Goal: Information Seeking & Learning: Compare options

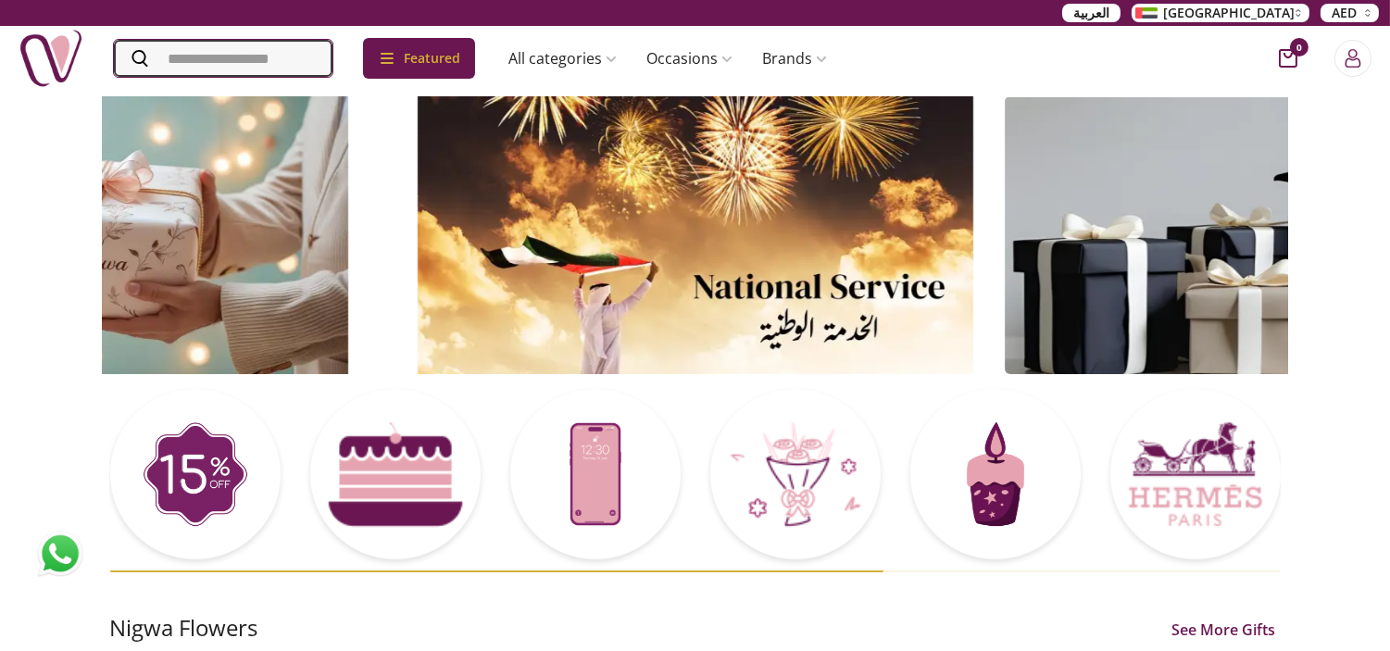
click at [224, 59] on input "Search" at bounding box center [223, 58] width 219 height 37
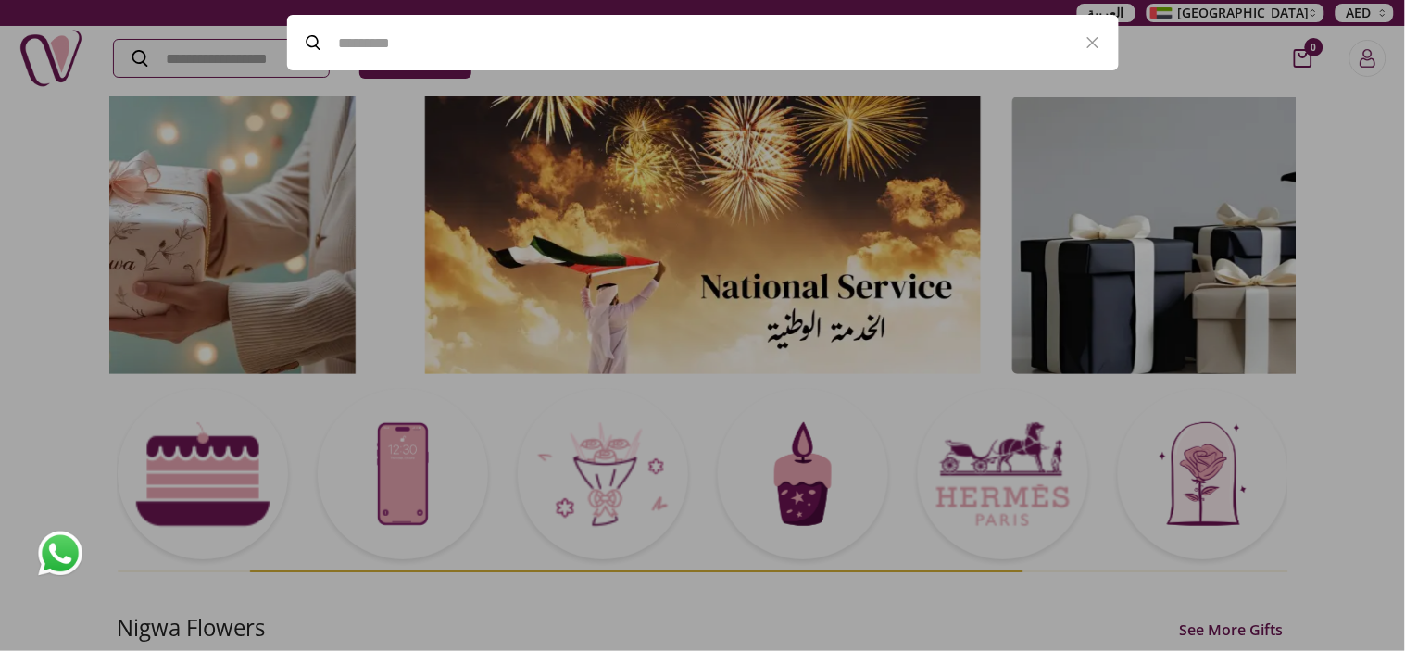
paste input "**********"
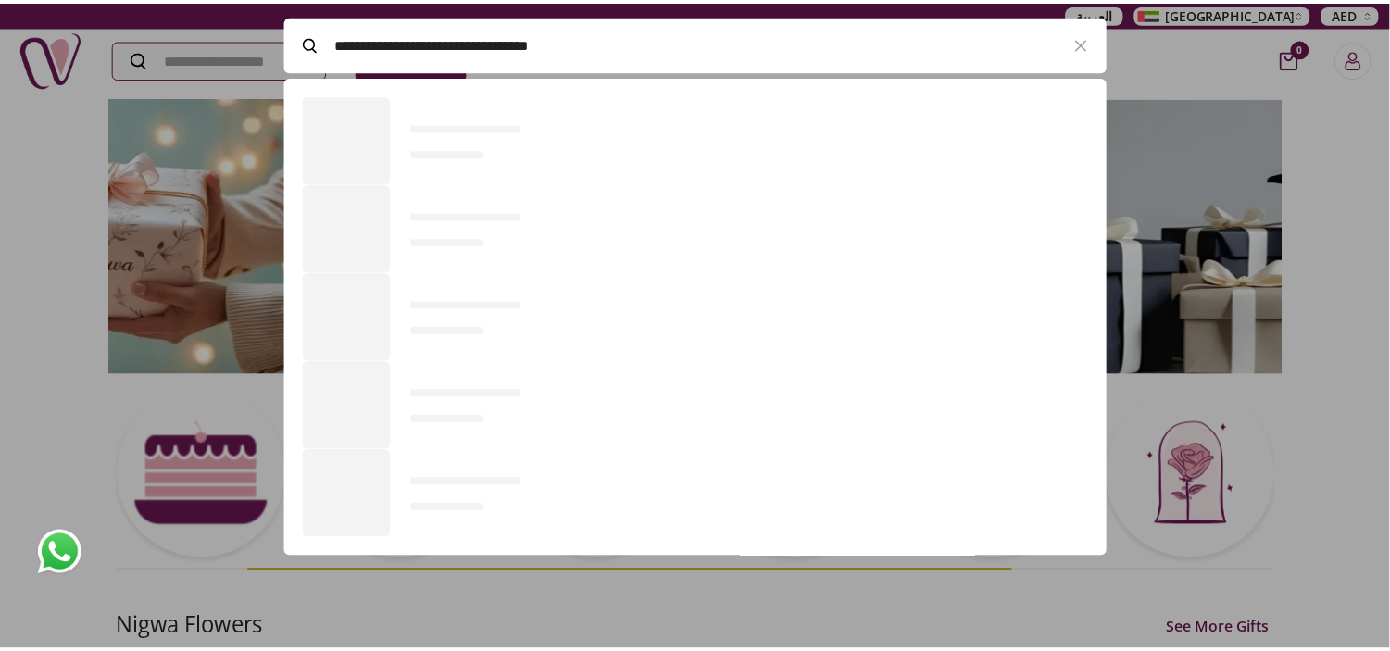
scroll to position [126, 831]
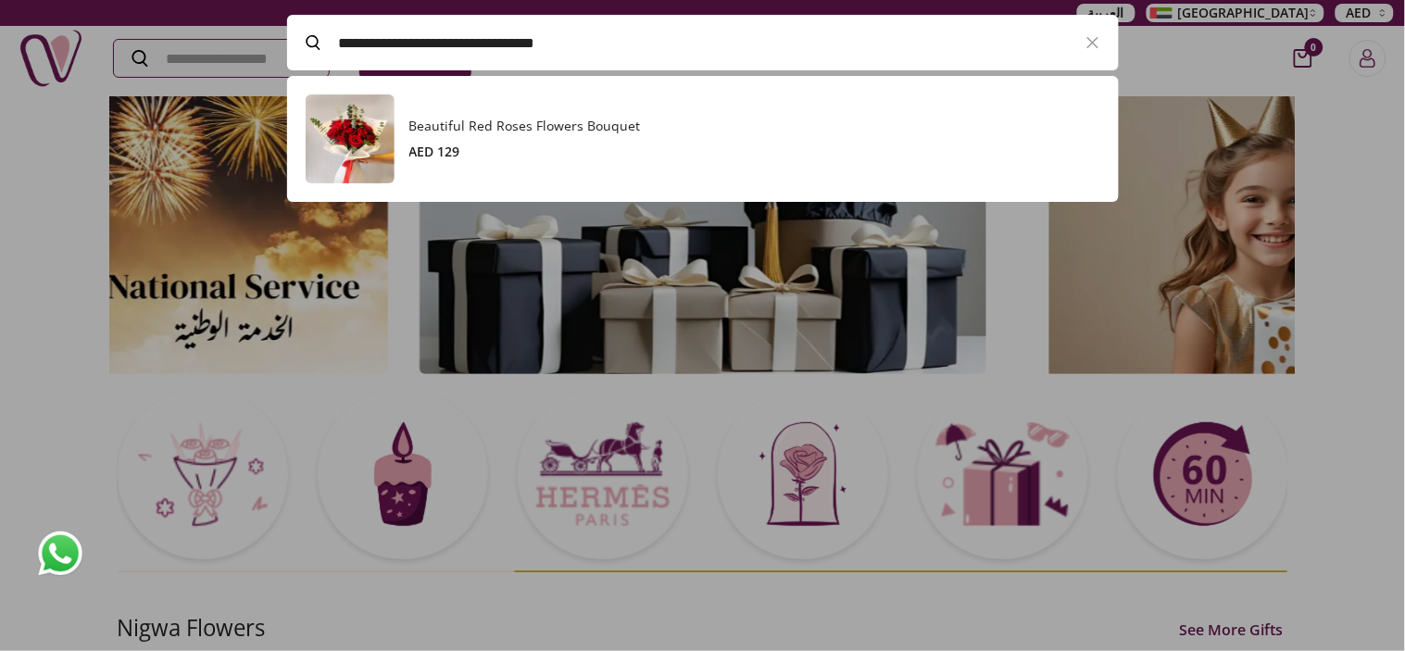
click at [452, 123] on h3 "Beautiful Red Roses Flowers Bouquet" at bounding box center [754, 126] width 691 height 19
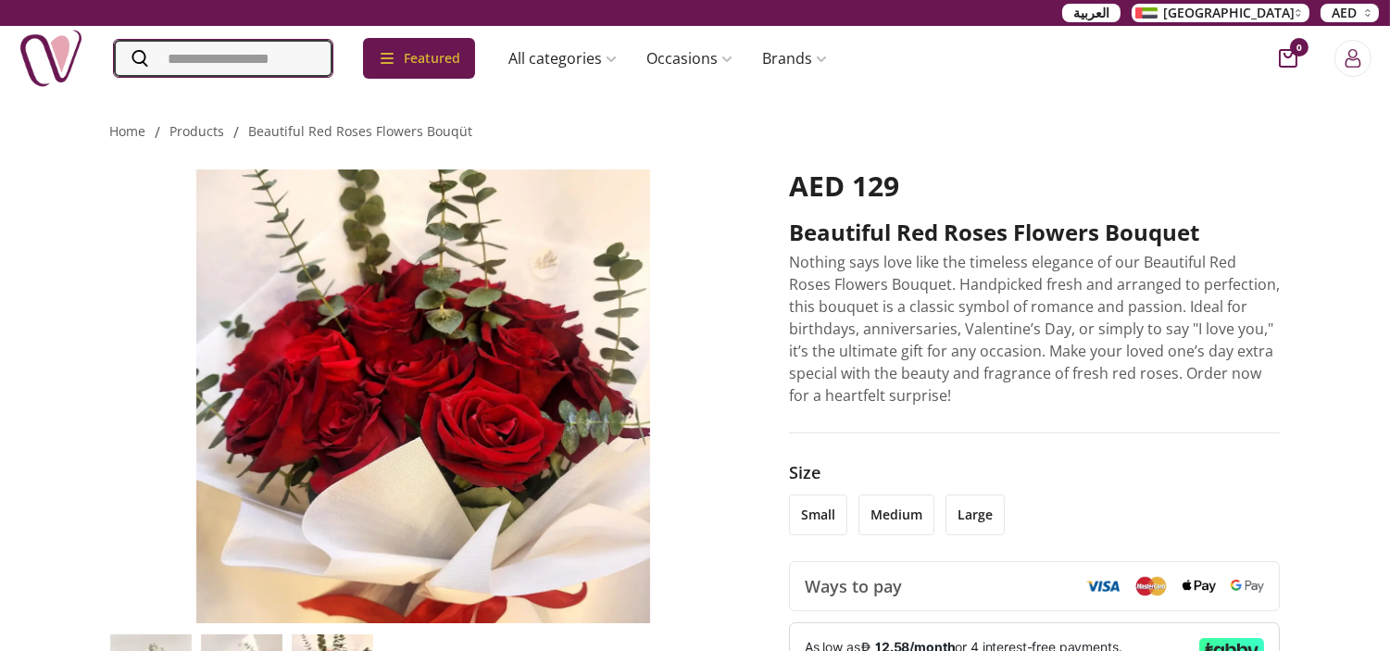
click at [235, 68] on input "Search" at bounding box center [223, 58] width 219 height 37
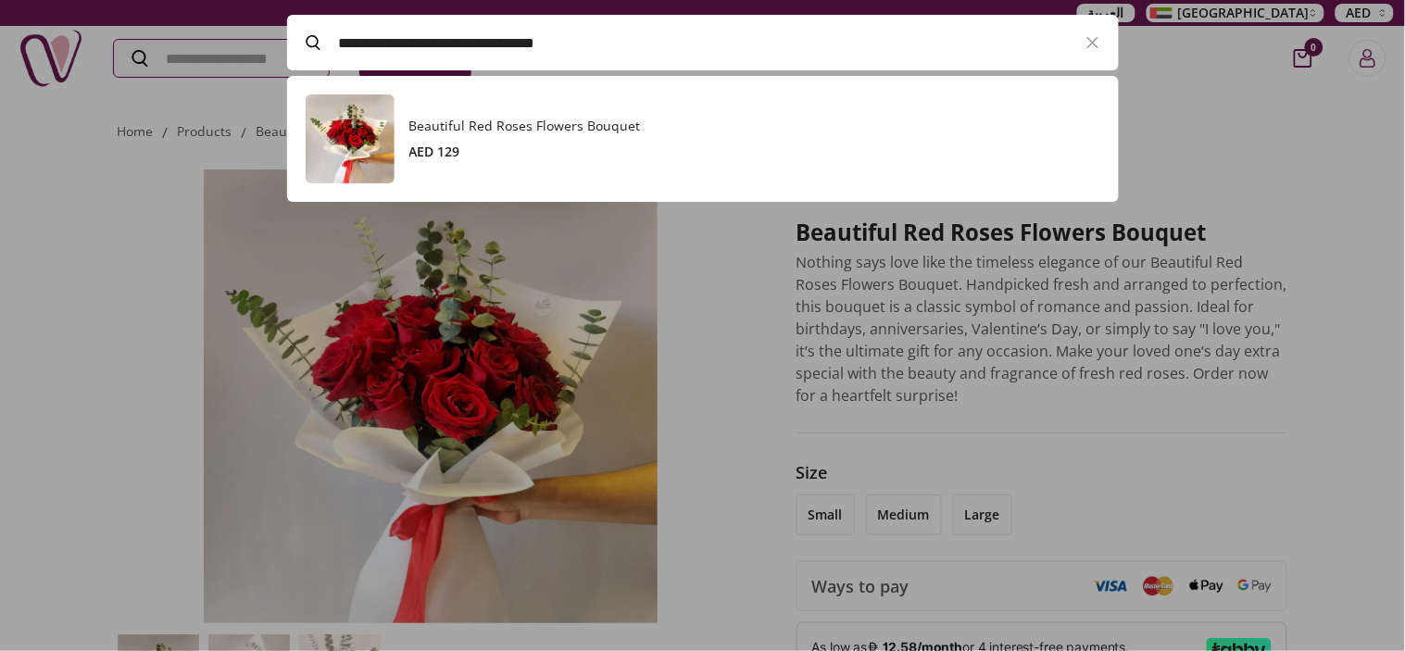
paste input "Search"
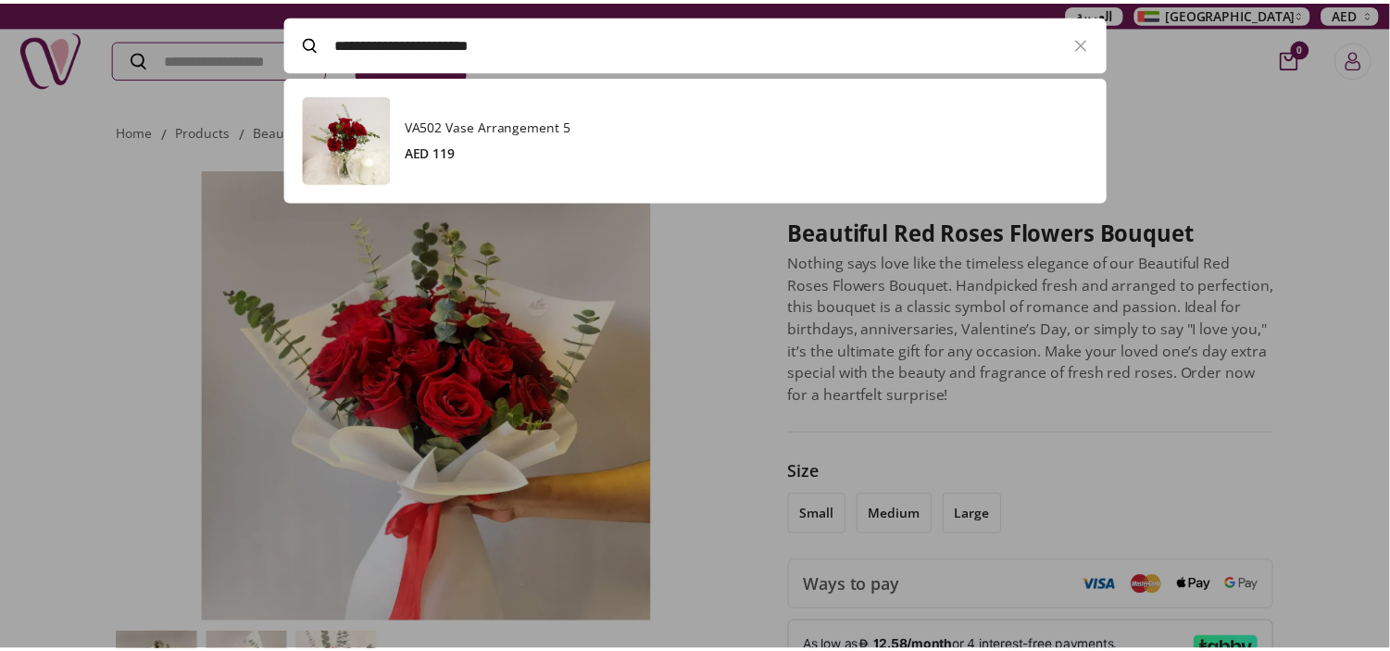
scroll to position [126, 831]
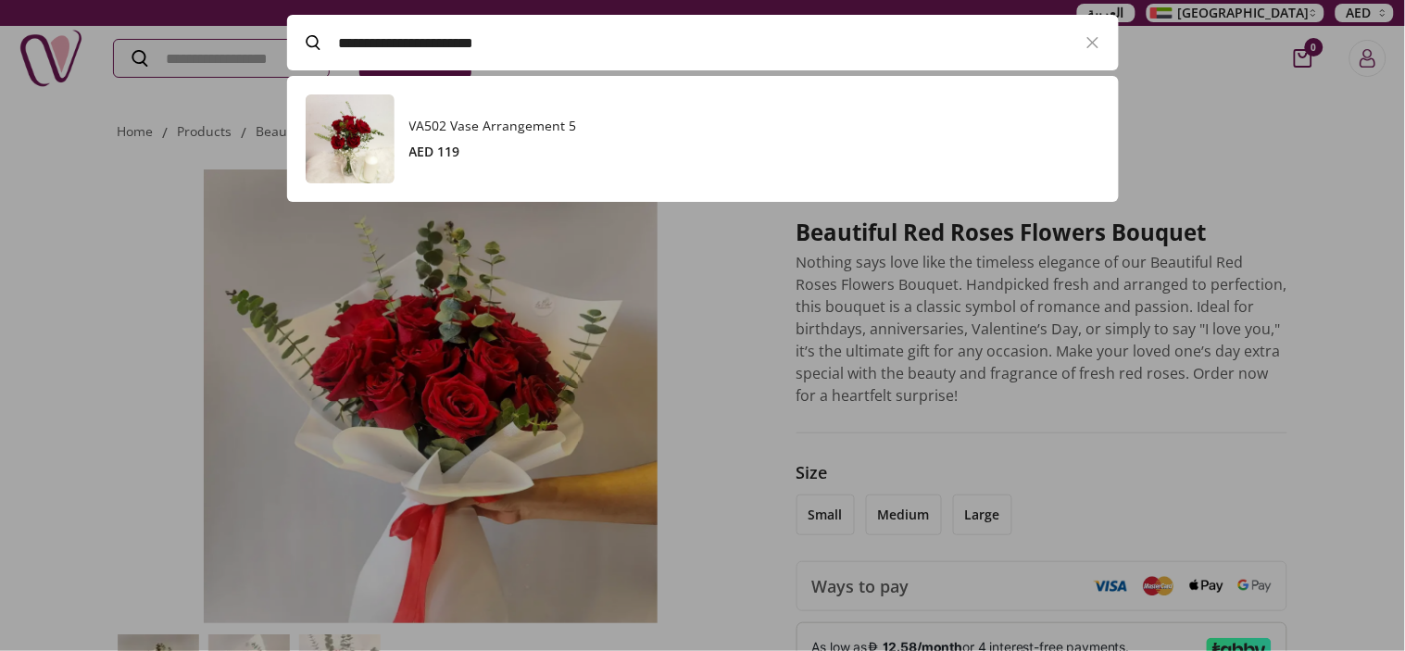
type input "**********"
click at [456, 132] on h3 "VA502 Vase Arrangement 5" at bounding box center [754, 126] width 691 height 19
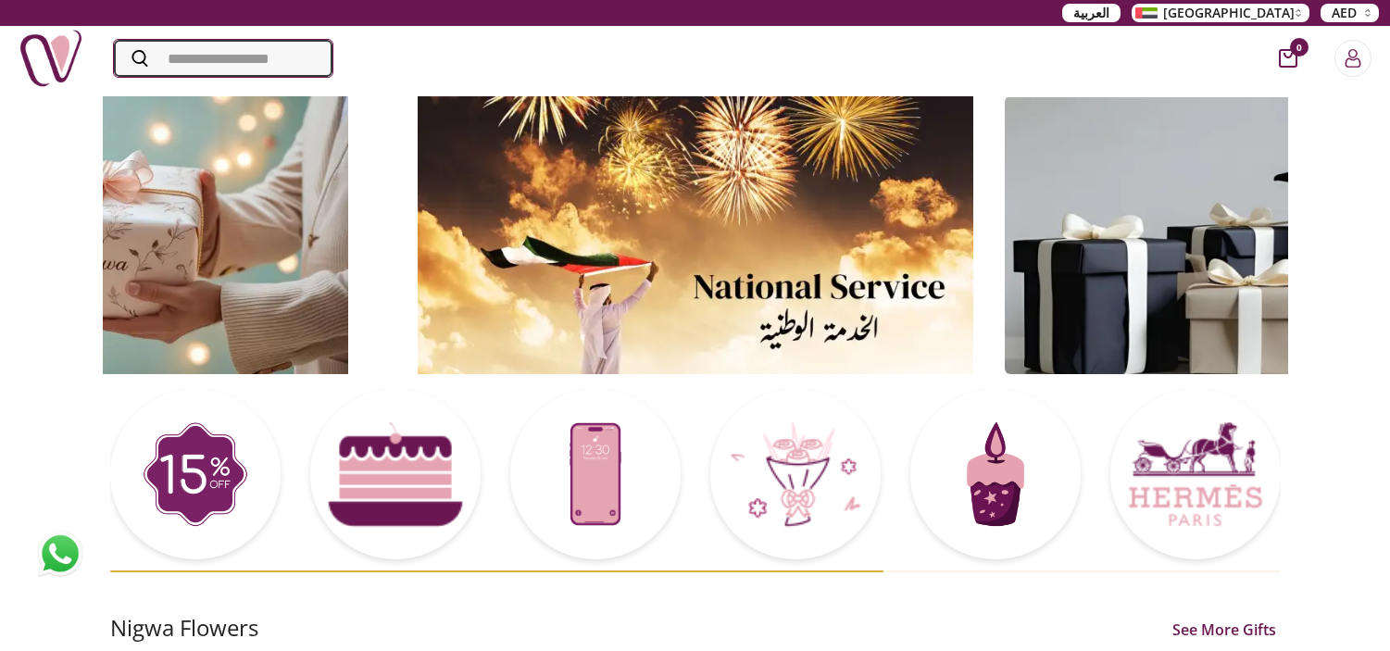
click at [204, 56] on input "Search" at bounding box center [223, 58] width 219 height 37
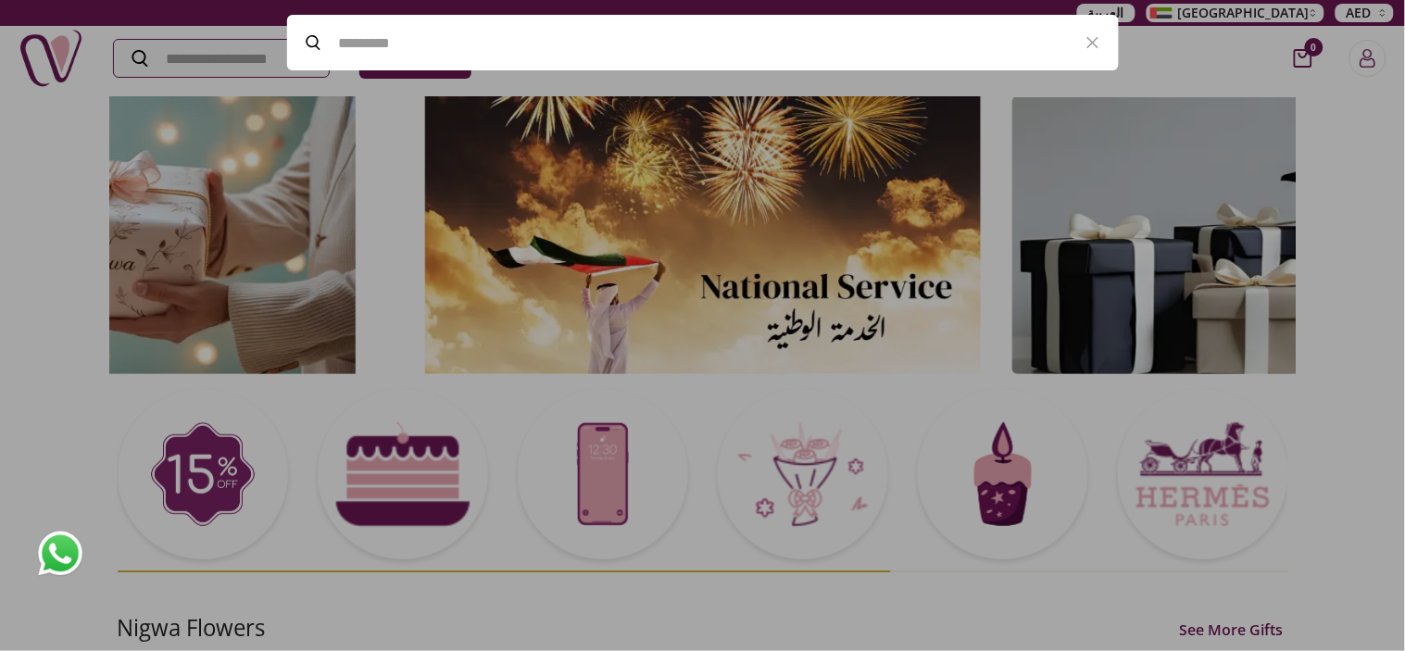
paste input "**********"
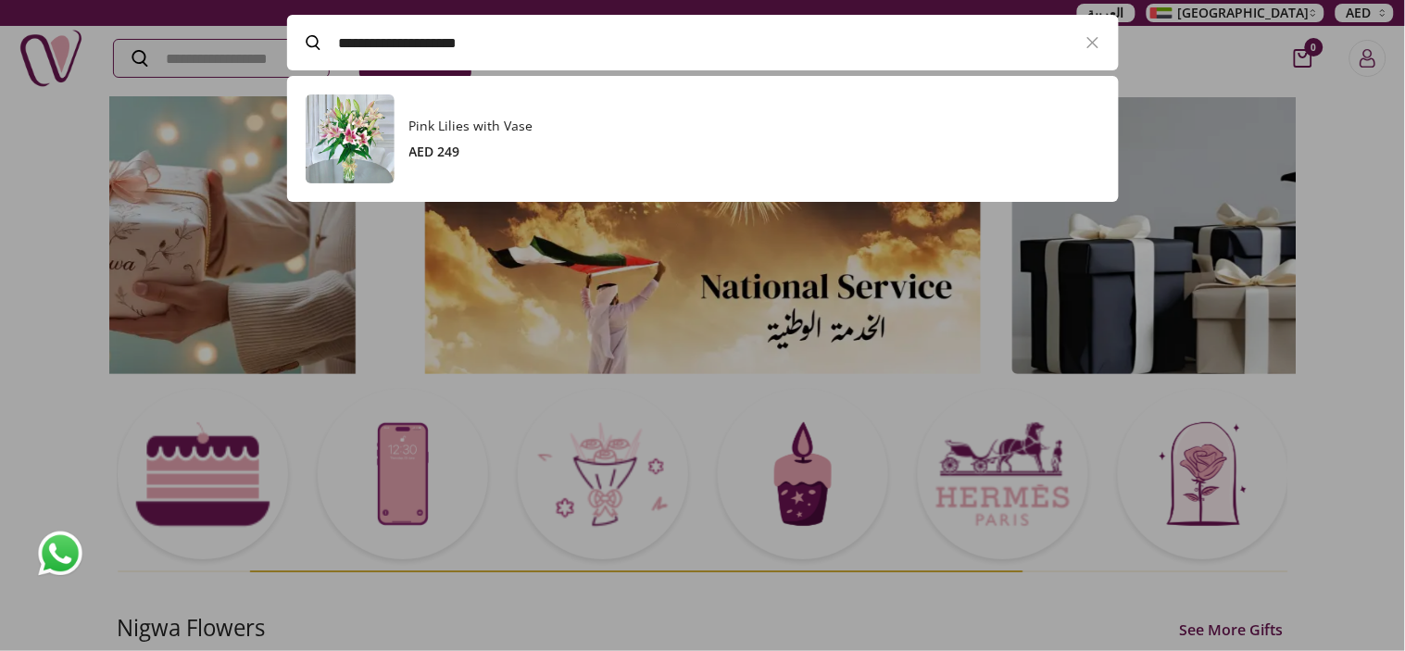
scroll to position [126, 831]
click at [458, 113] on link "Pink Lilies with Vase AED 249" at bounding box center [703, 138] width 795 height 89
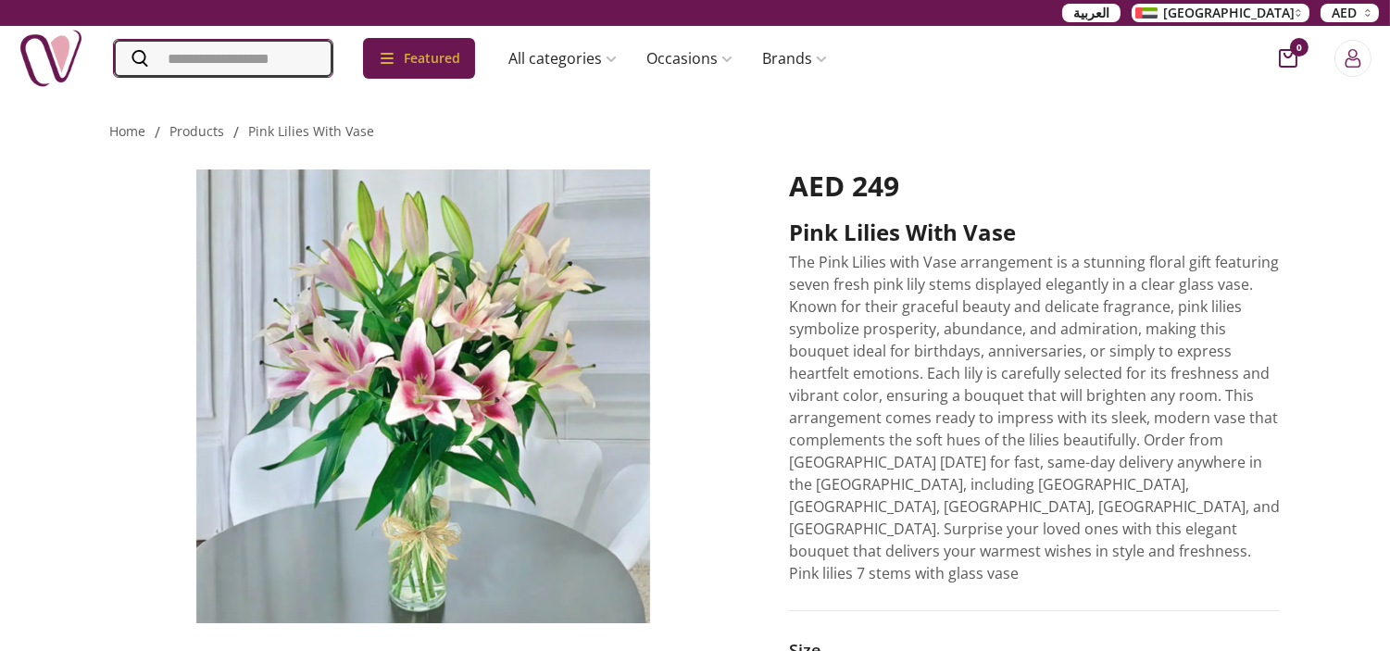
click at [279, 50] on input "Search" at bounding box center [223, 58] width 219 height 37
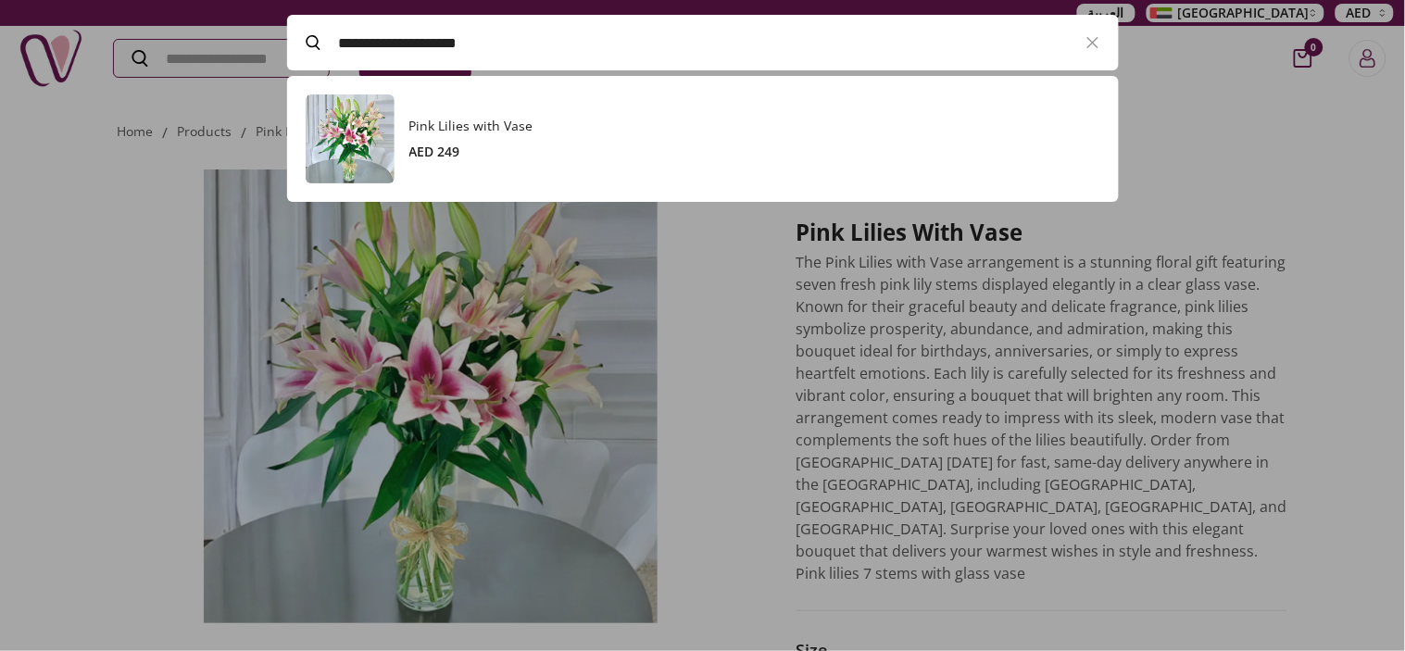
paste input "****"
click at [556, 124] on h3 "15 Stems Tulips with Vase" at bounding box center [754, 126] width 691 height 19
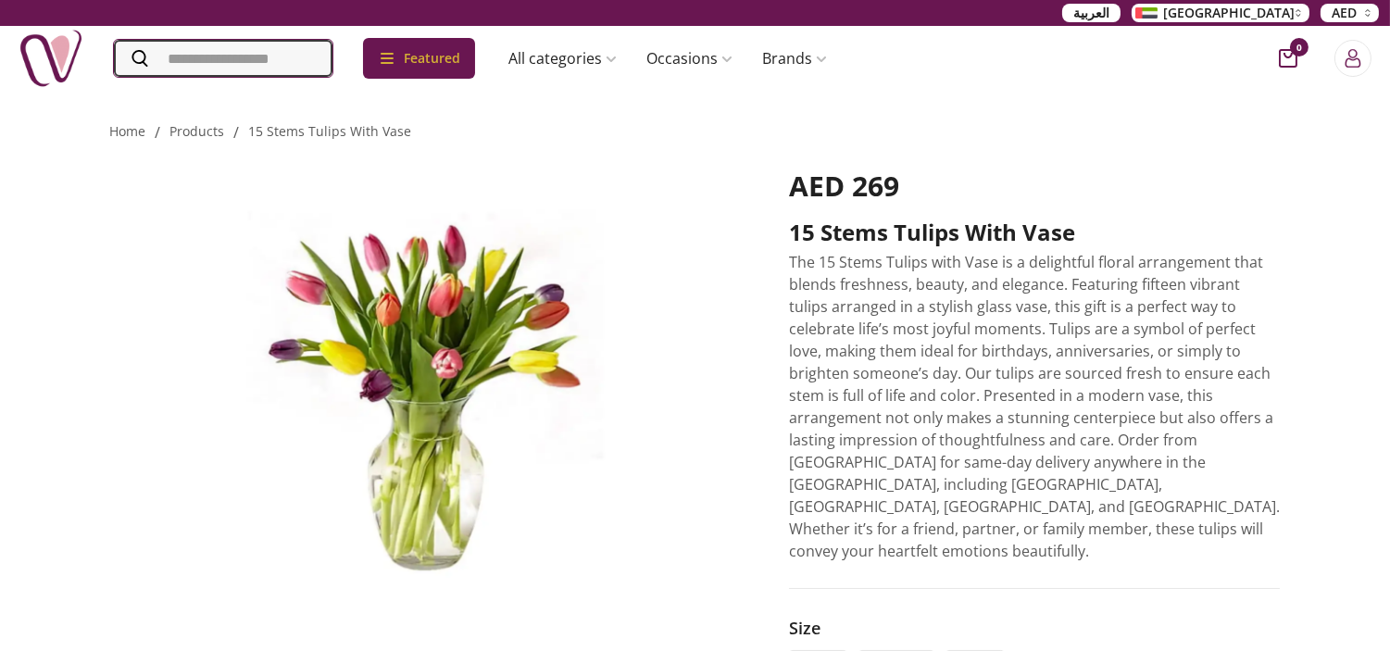
click at [309, 62] on input "Search" at bounding box center [223, 58] width 219 height 37
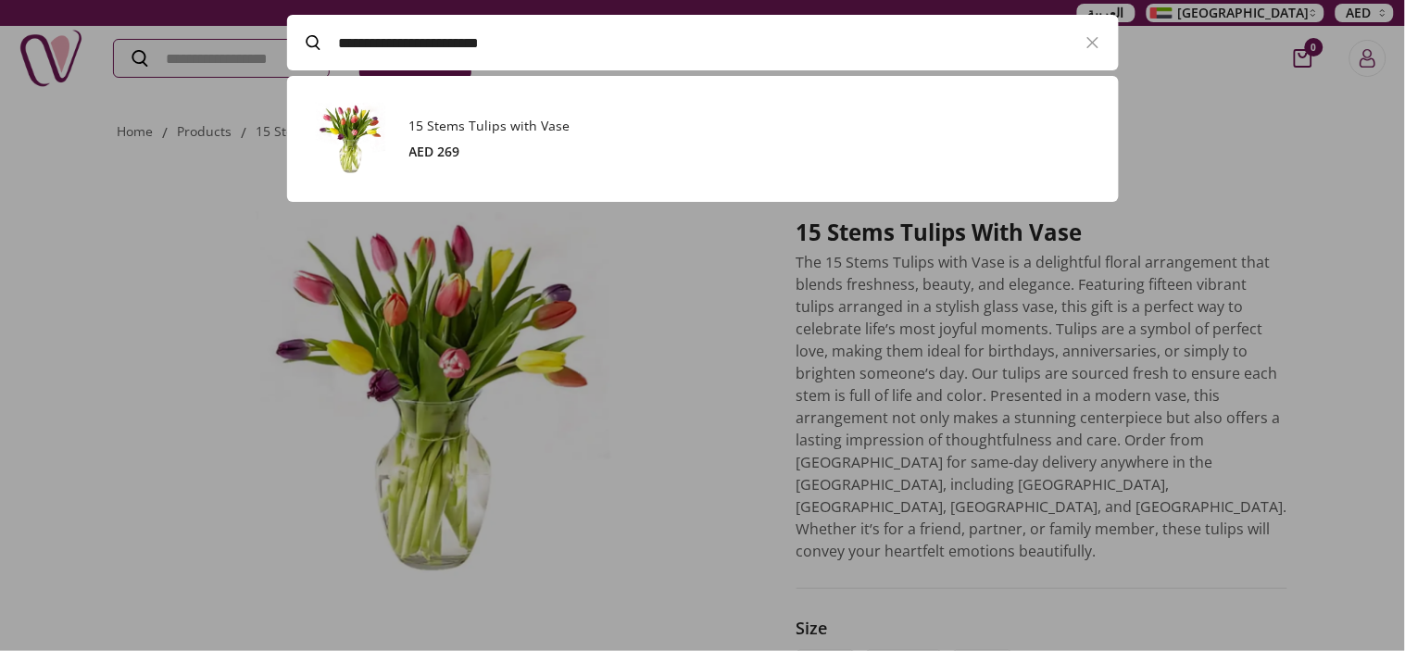
paste input "***"
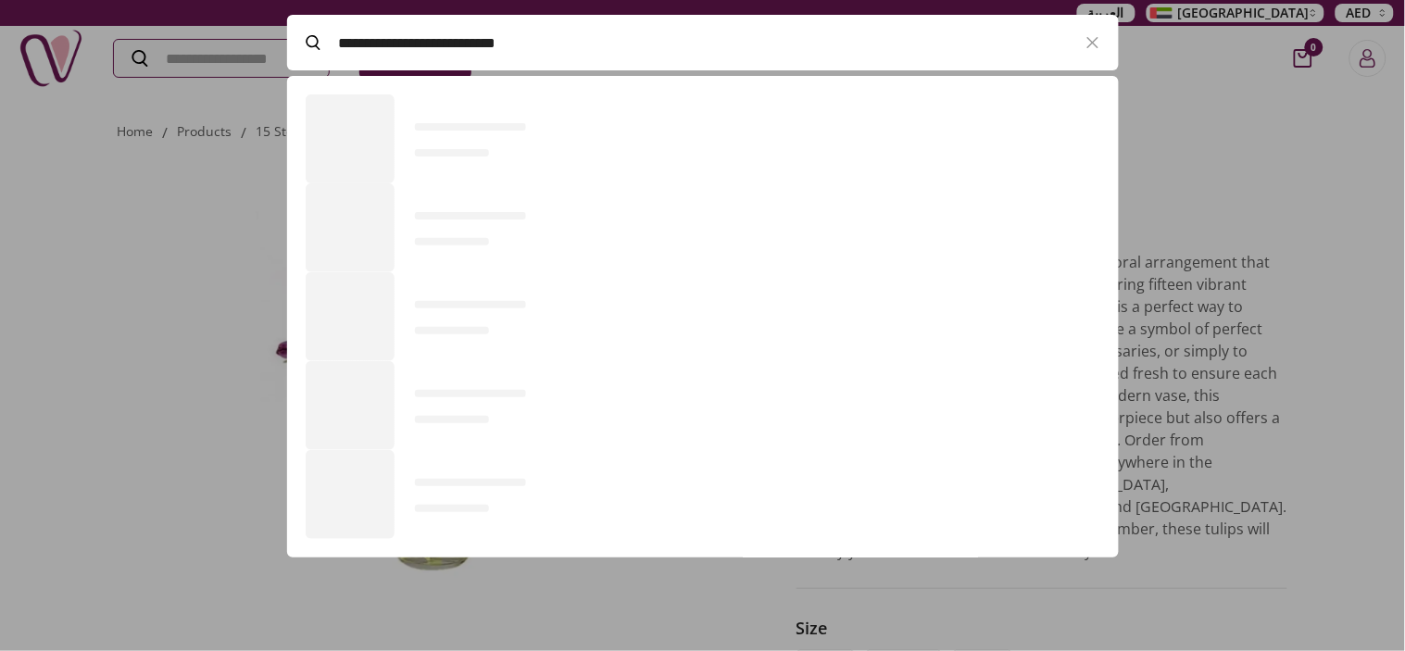
scroll to position [126, 831]
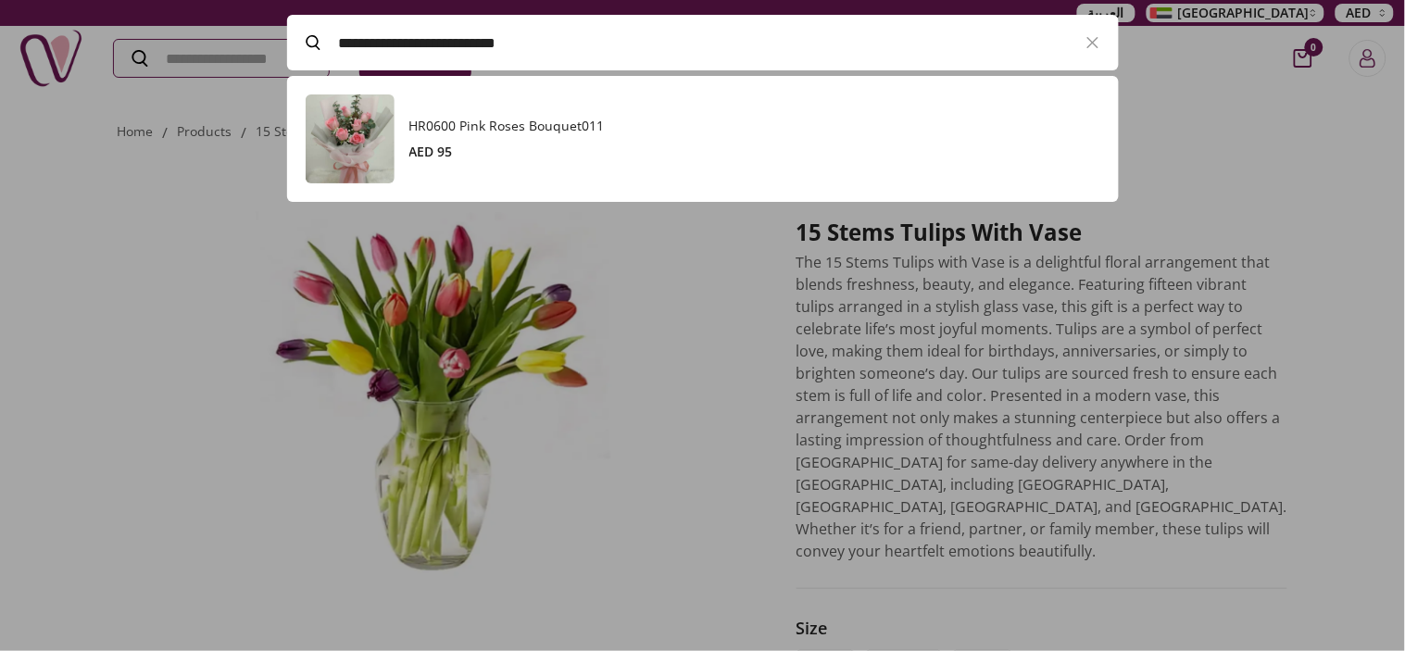
click at [516, 124] on h3 "HR0600 Pink Roses Bouquet011" at bounding box center [754, 126] width 691 height 19
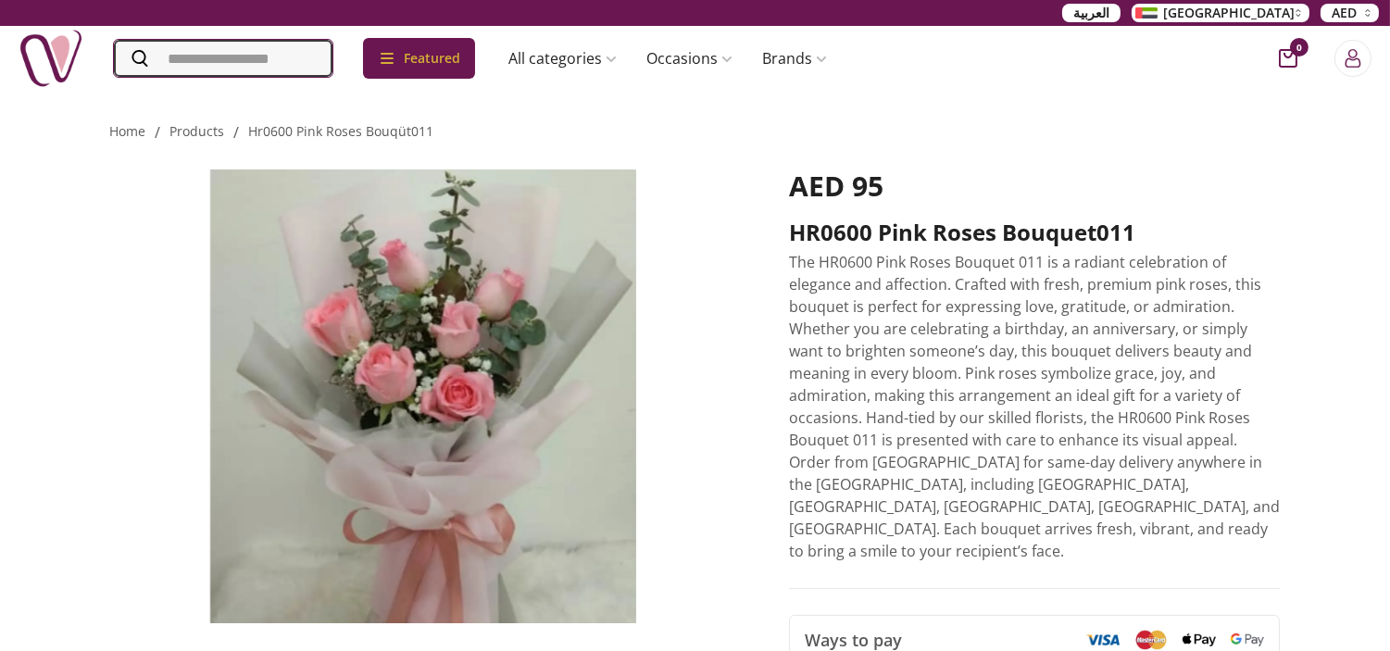
click at [256, 69] on input "Search" at bounding box center [223, 58] width 219 height 37
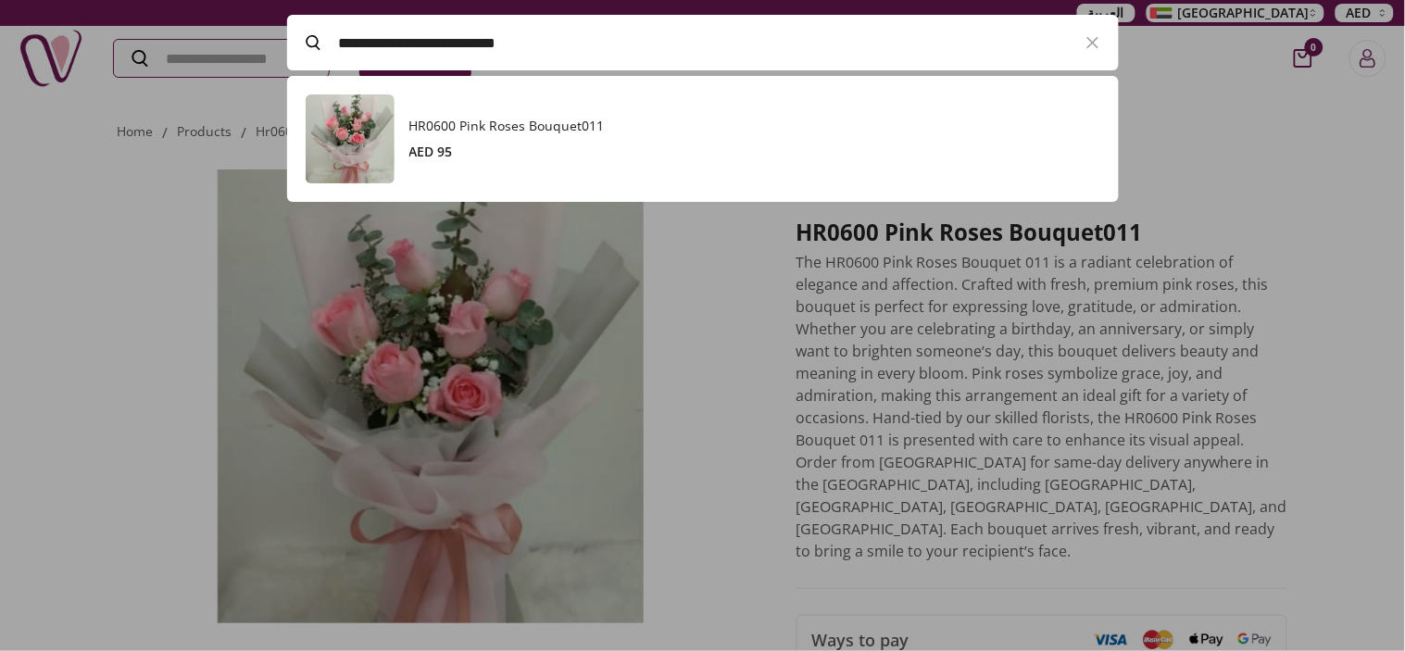
paste input "Search"
type input "*********"
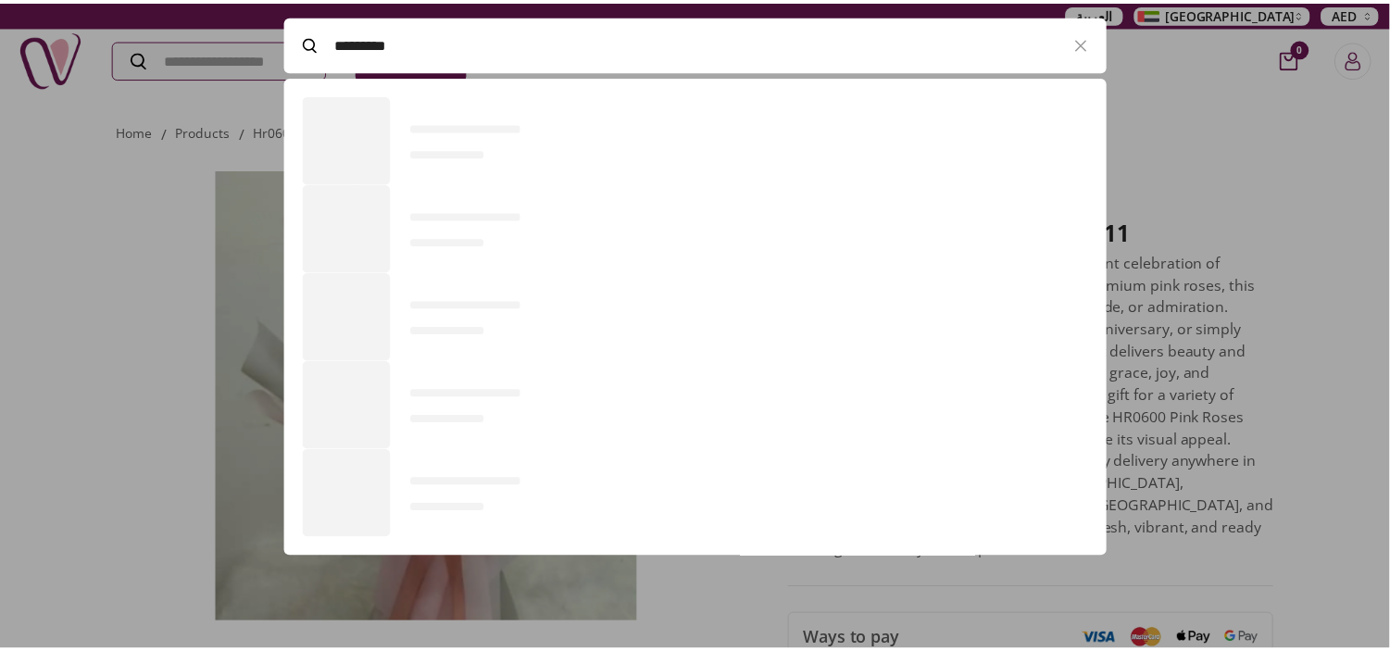
scroll to position [126, 831]
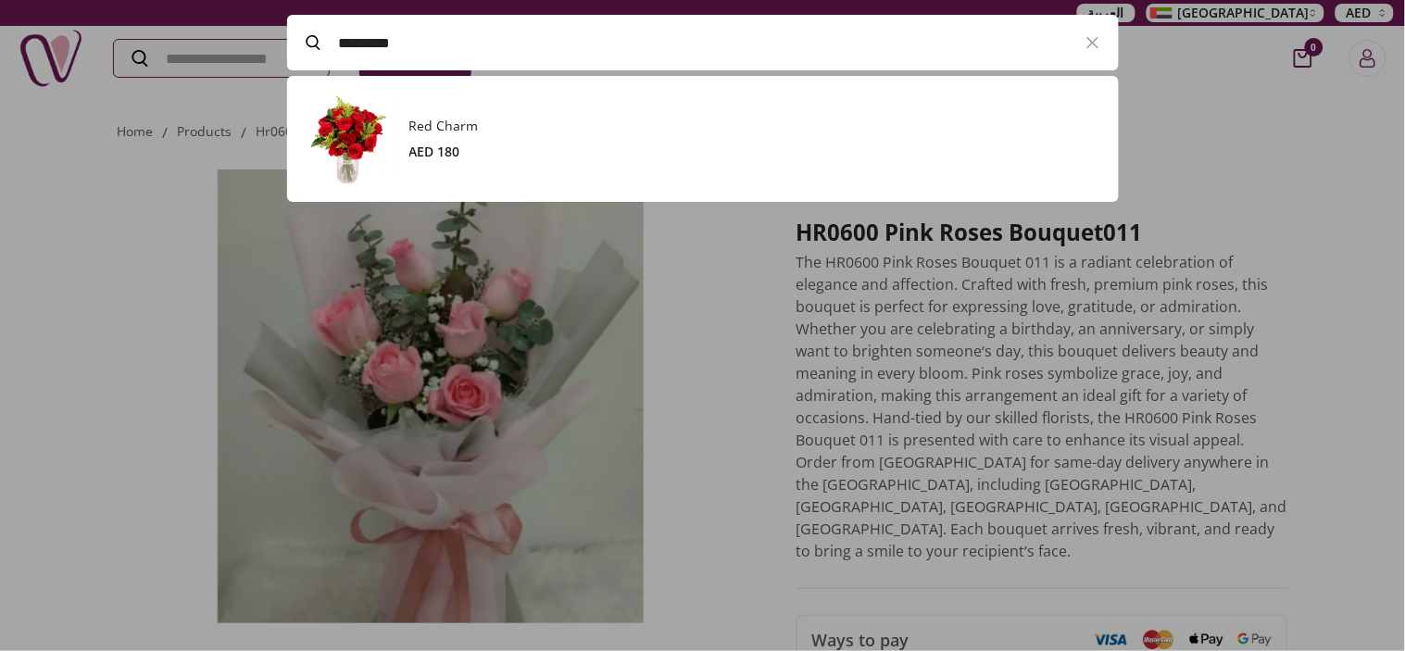
click at [412, 130] on h3 "Red Charm" at bounding box center [754, 126] width 691 height 19
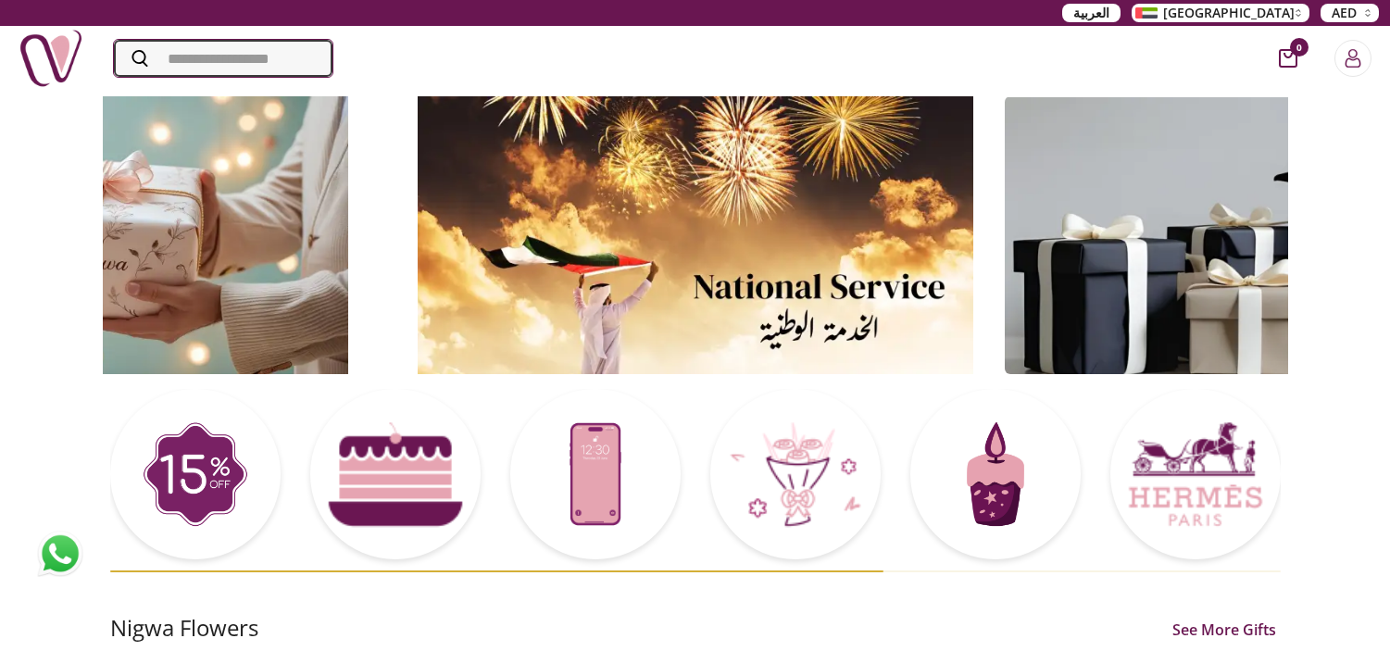
click at [265, 61] on input "Search" at bounding box center [223, 58] width 219 height 37
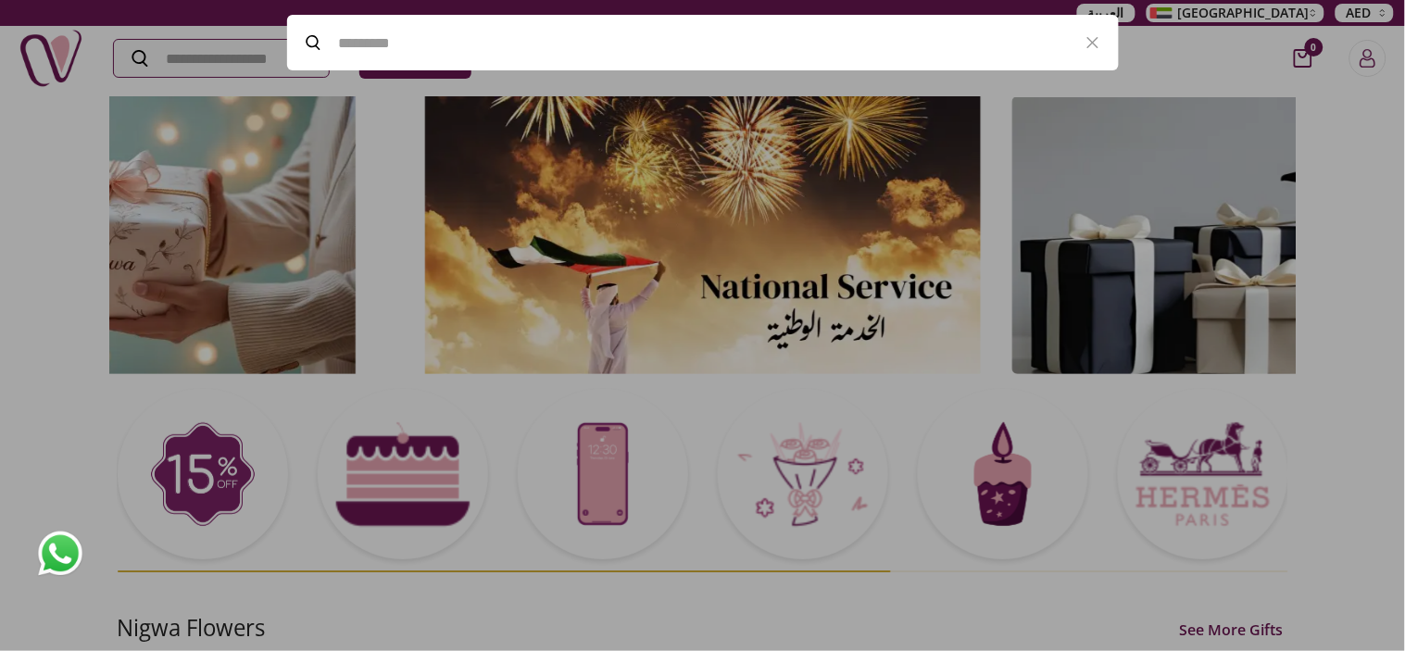
paste input "**********"
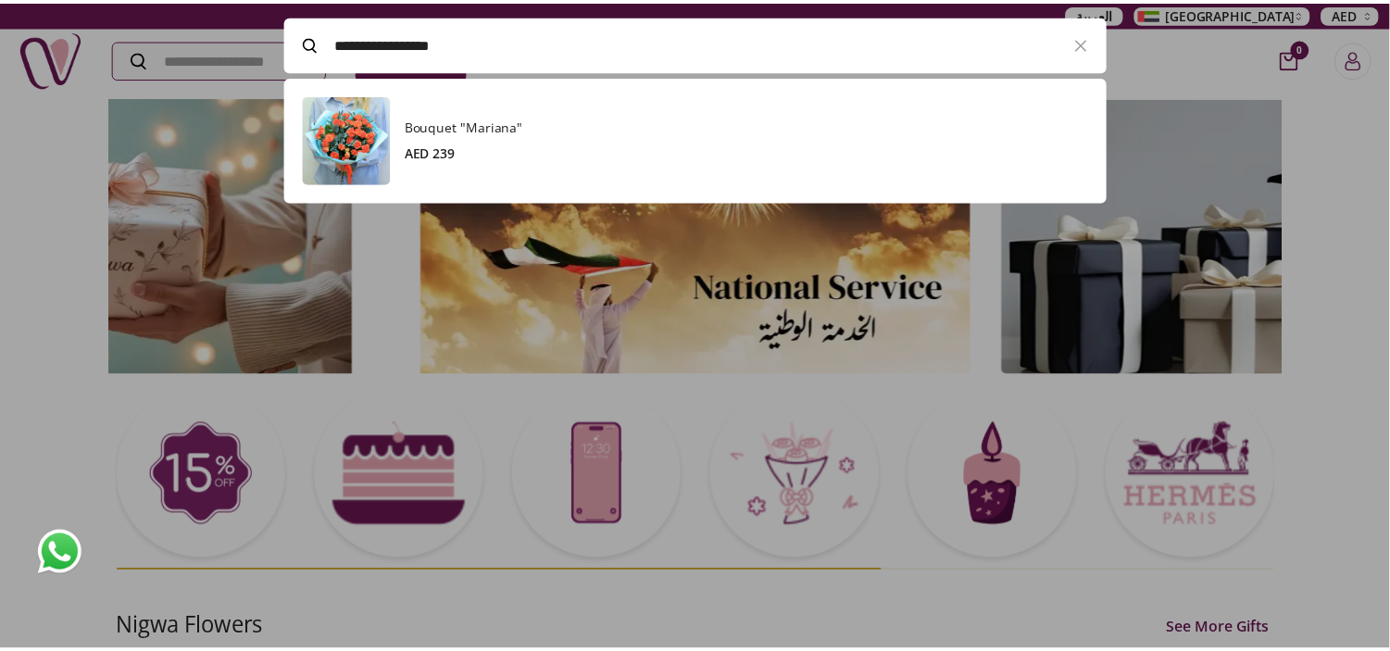
scroll to position [126, 831]
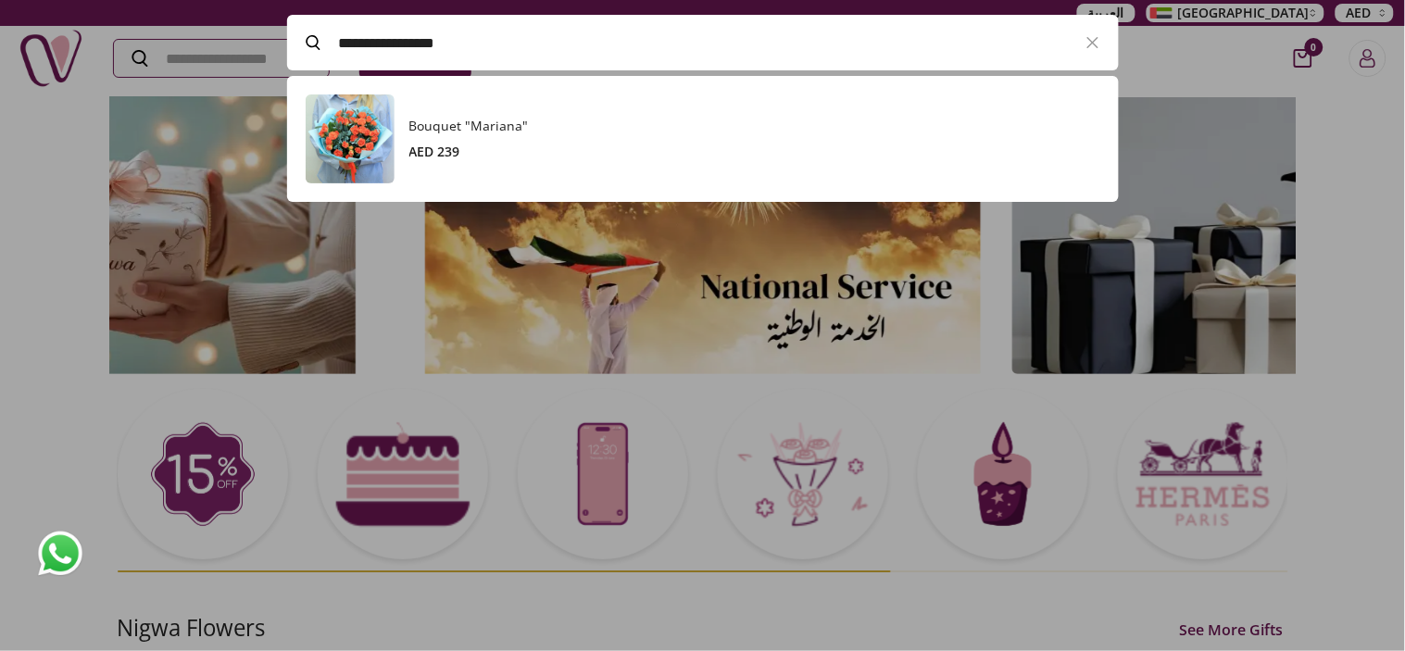
click at [510, 131] on h3 "Bouquet "Mariana"" at bounding box center [754, 126] width 691 height 19
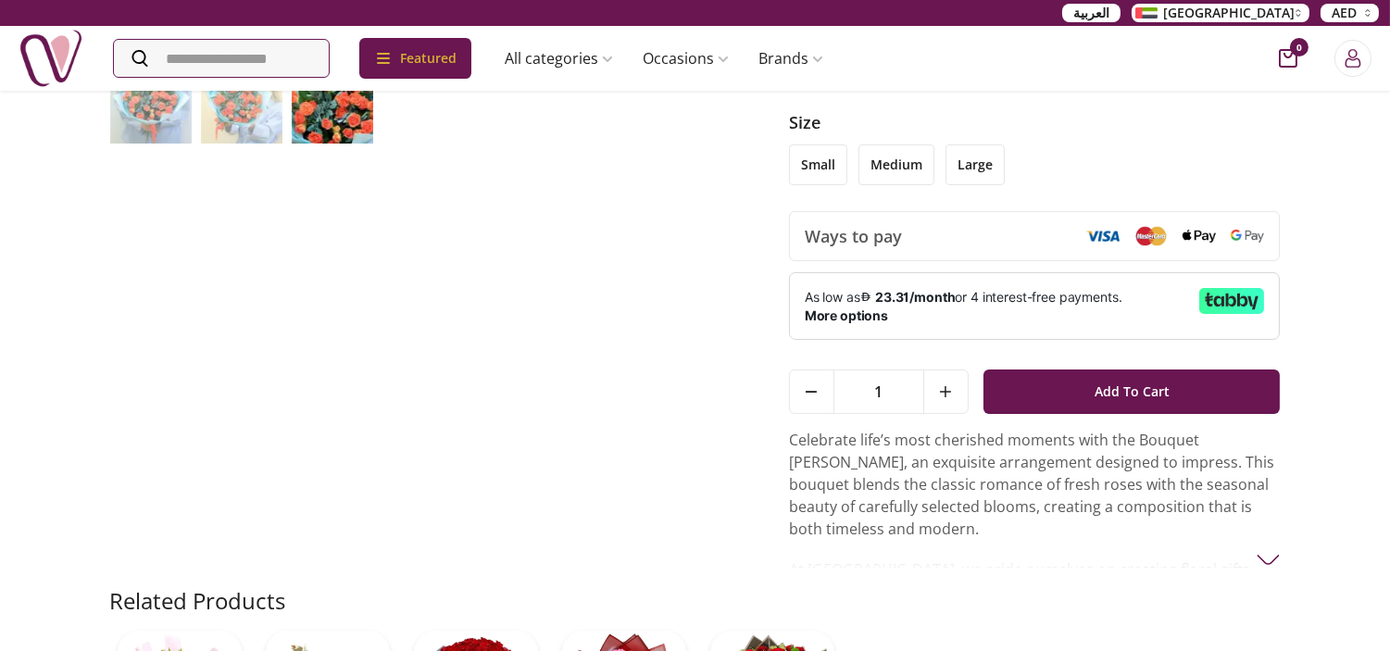
scroll to position [617, 0]
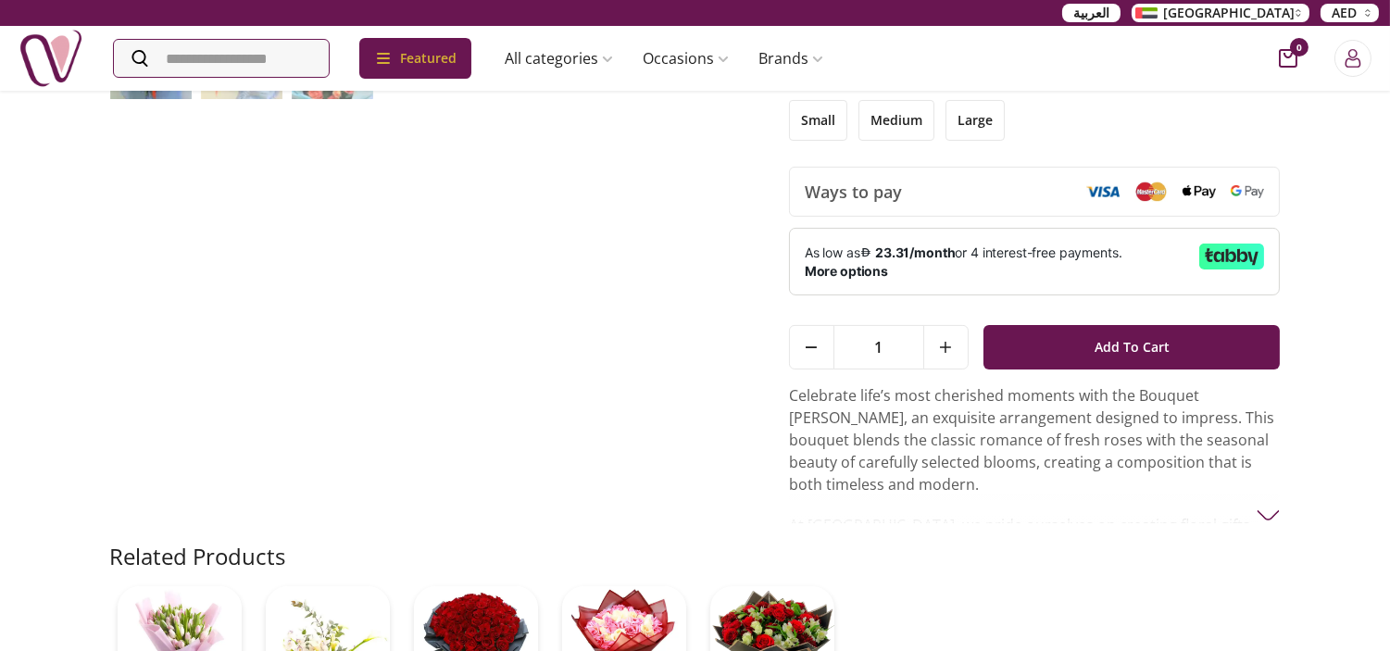
click at [1072, 399] on p "Celebrate life’s most cherished moments with the Bouquet Mariana, an exquisite …" at bounding box center [1035, 439] width 492 height 111
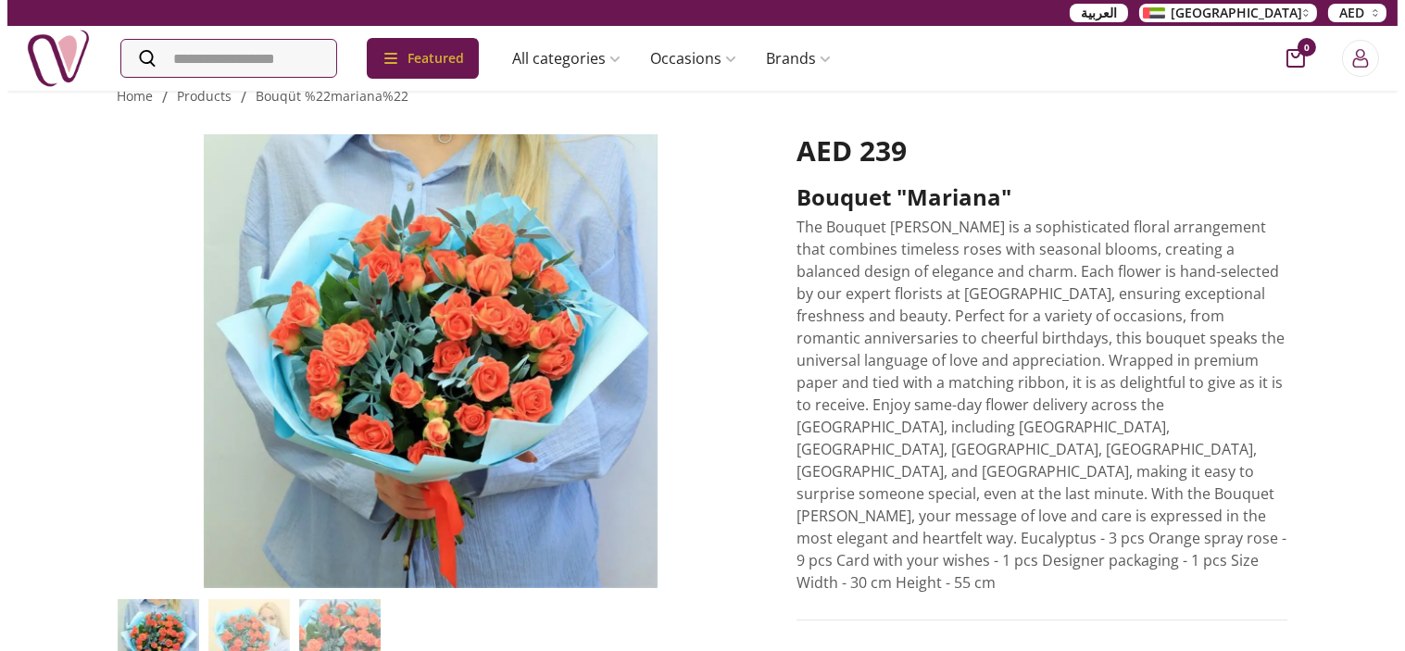
scroll to position [0, 0]
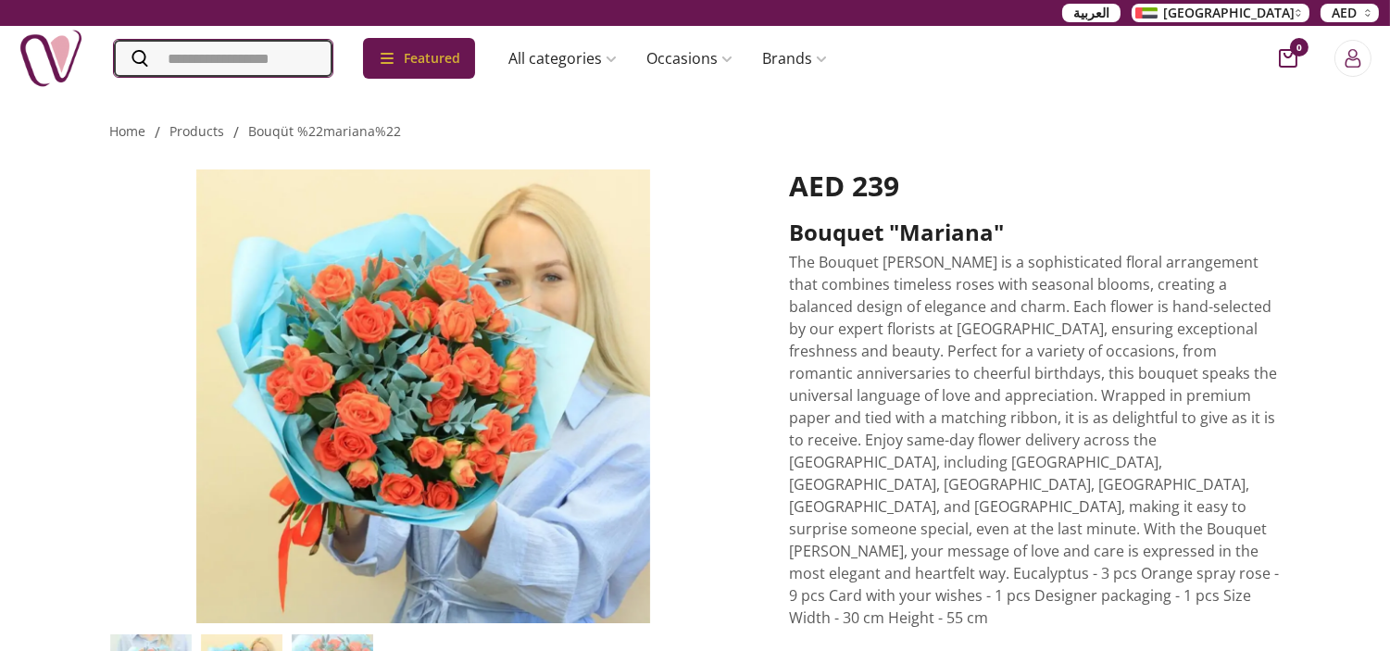
click at [226, 67] on input "Search" at bounding box center [223, 58] width 219 height 37
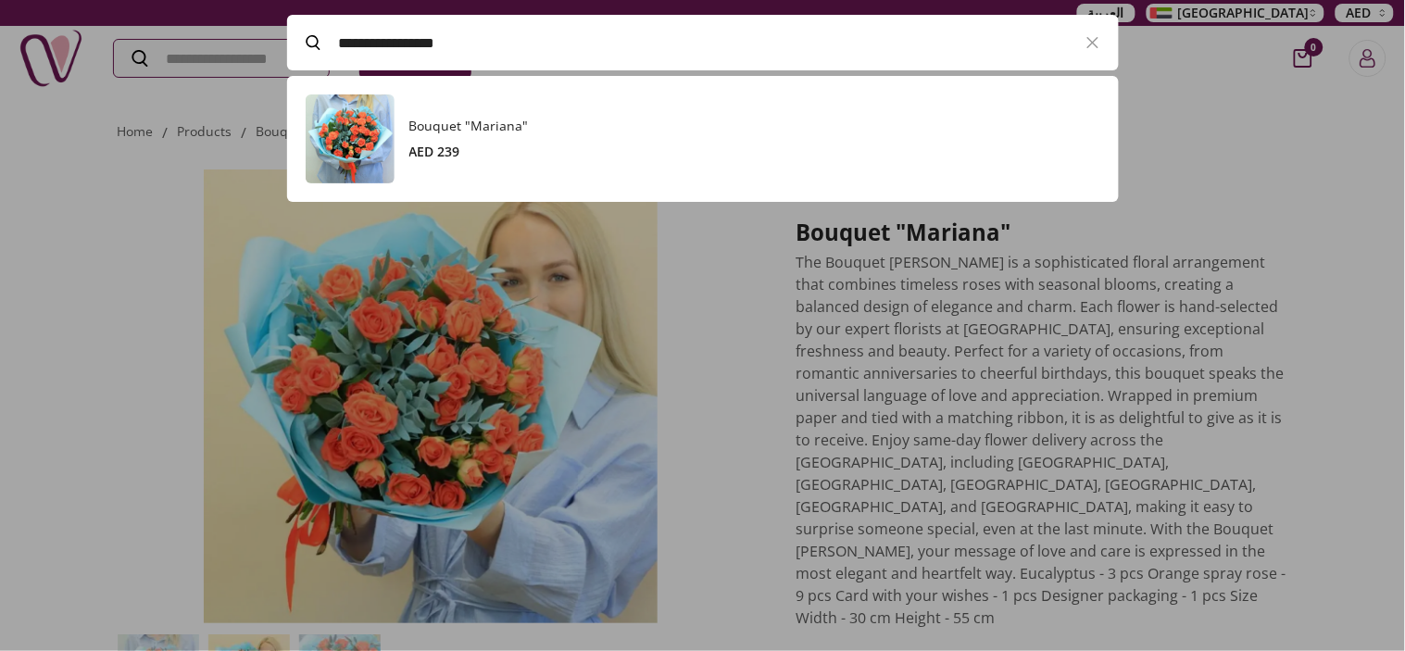
paste input "Search"
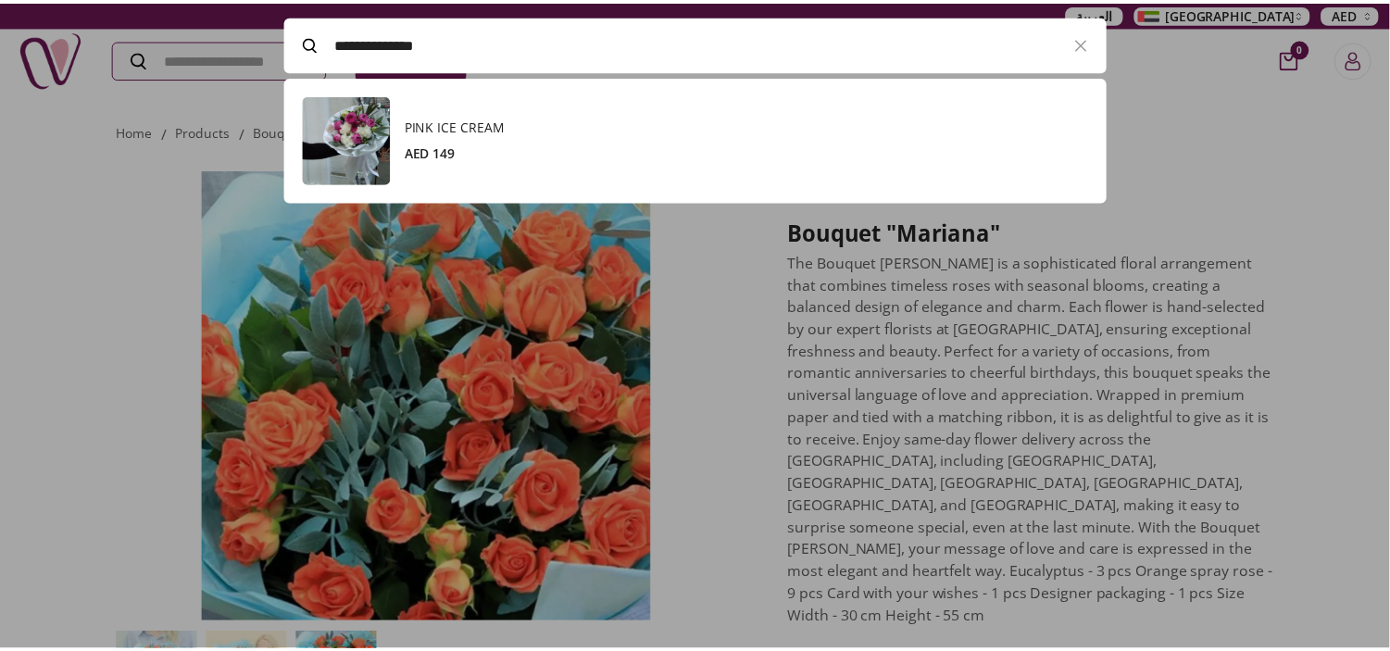
scroll to position [126, 831]
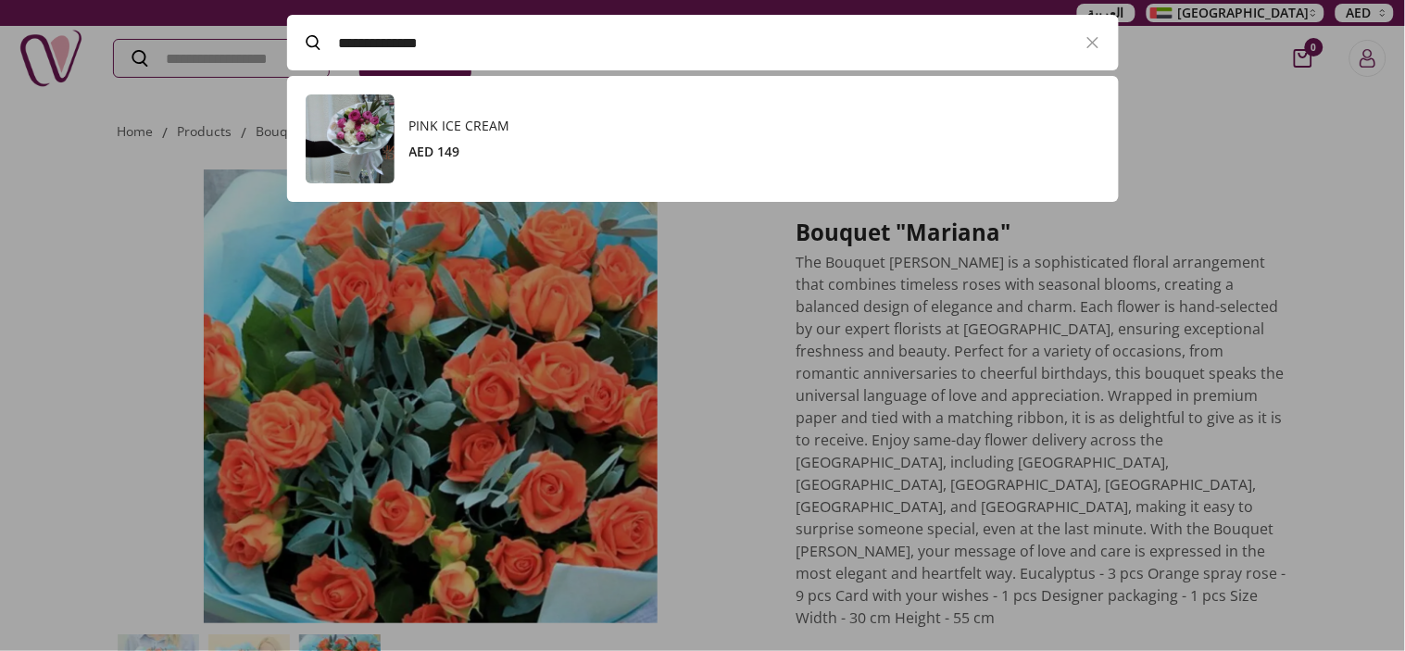
click at [576, 137] on div "PINK ICE CREAM AED 149" at bounding box center [754, 139] width 691 height 44
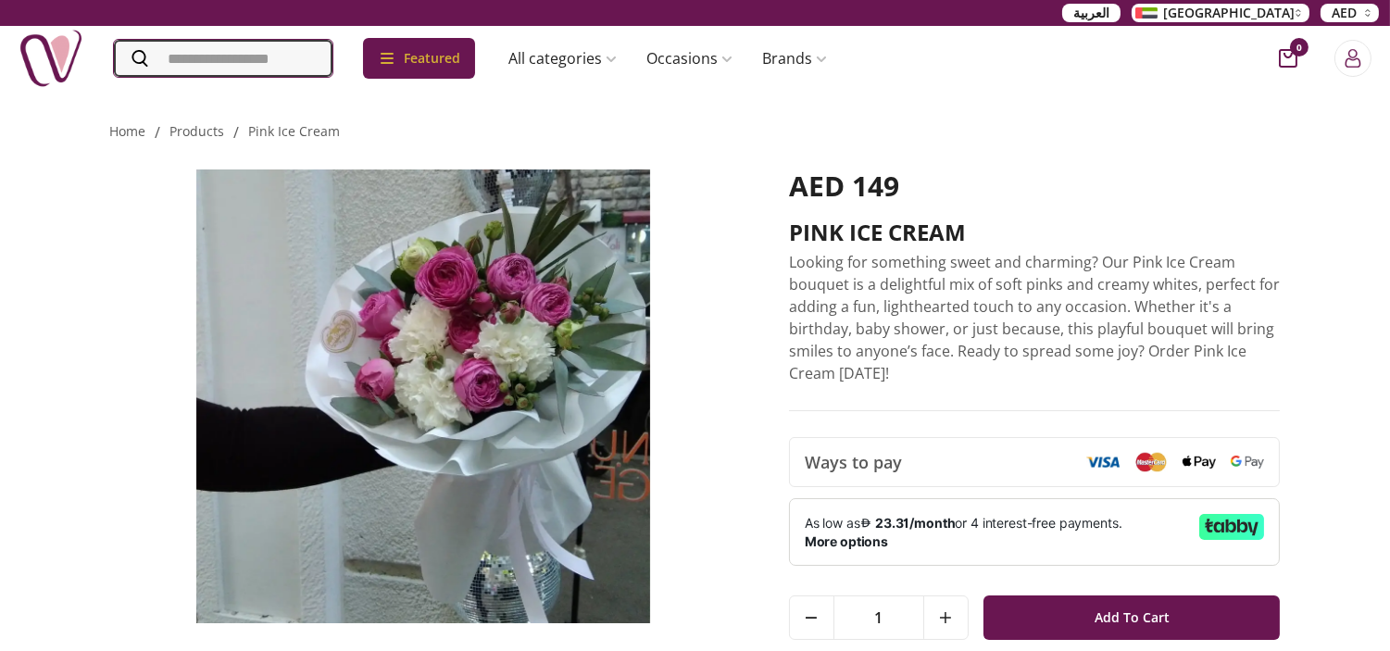
click at [309, 58] on input "Search" at bounding box center [223, 58] width 219 height 37
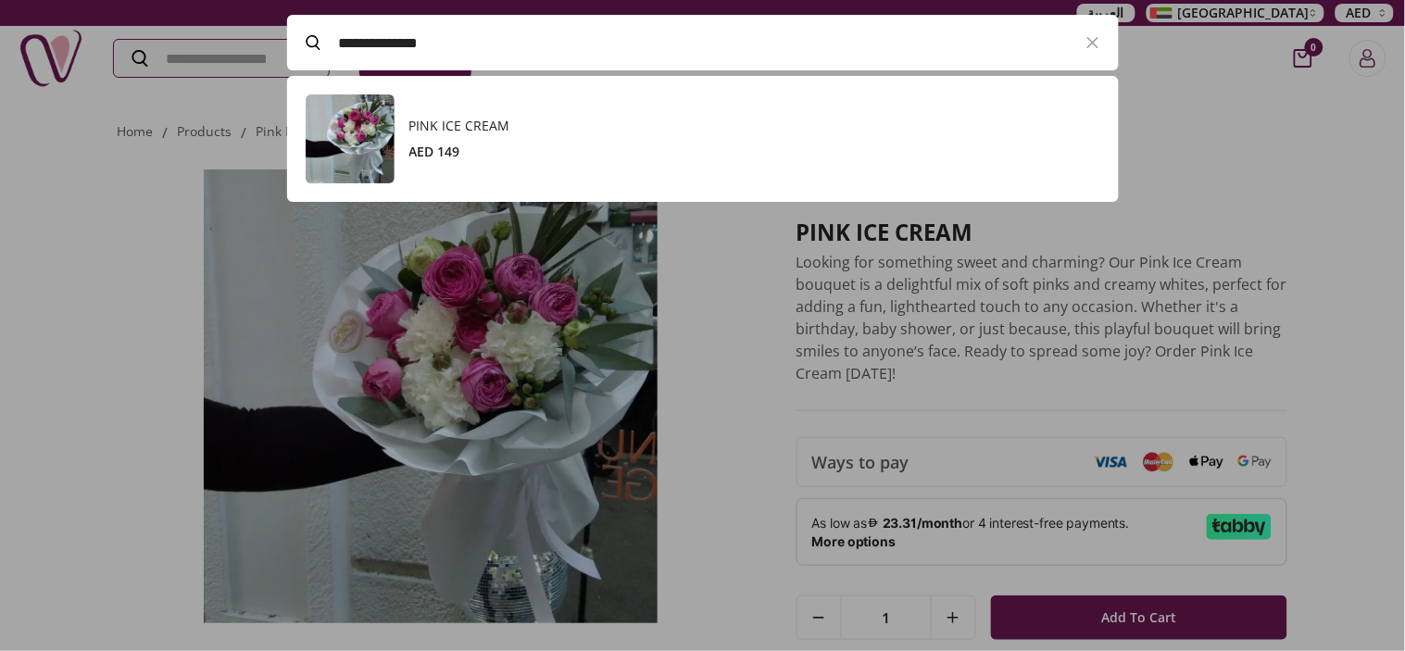
paste input "*******"
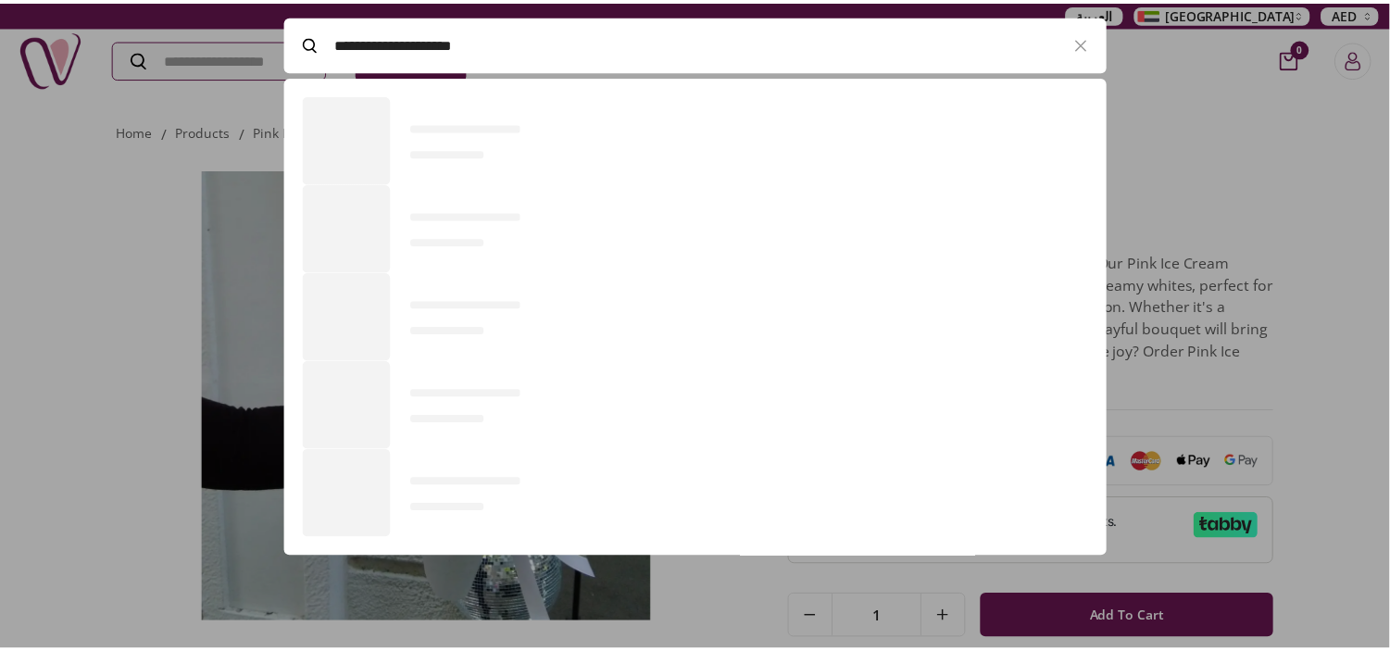
scroll to position [126, 831]
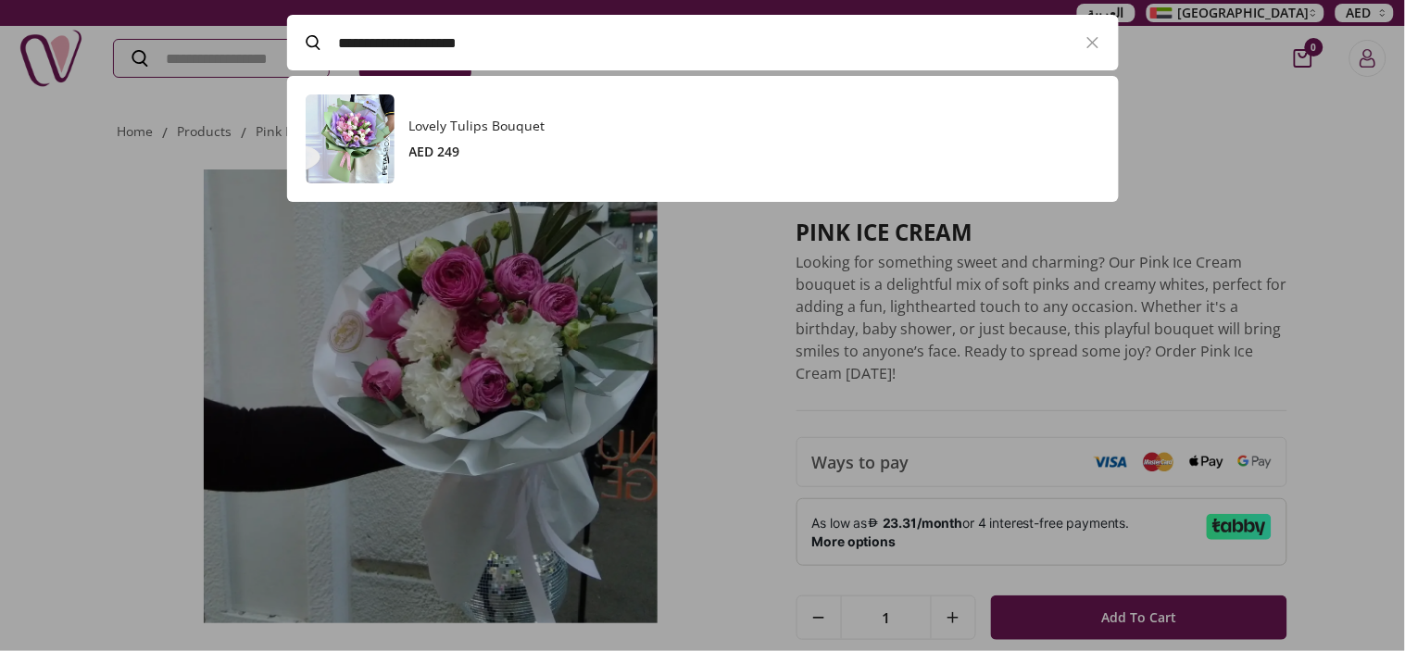
type input "**********"
click at [500, 135] on div "Lovely Tulips Bouquet AED 249" at bounding box center [754, 139] width 691 height 44
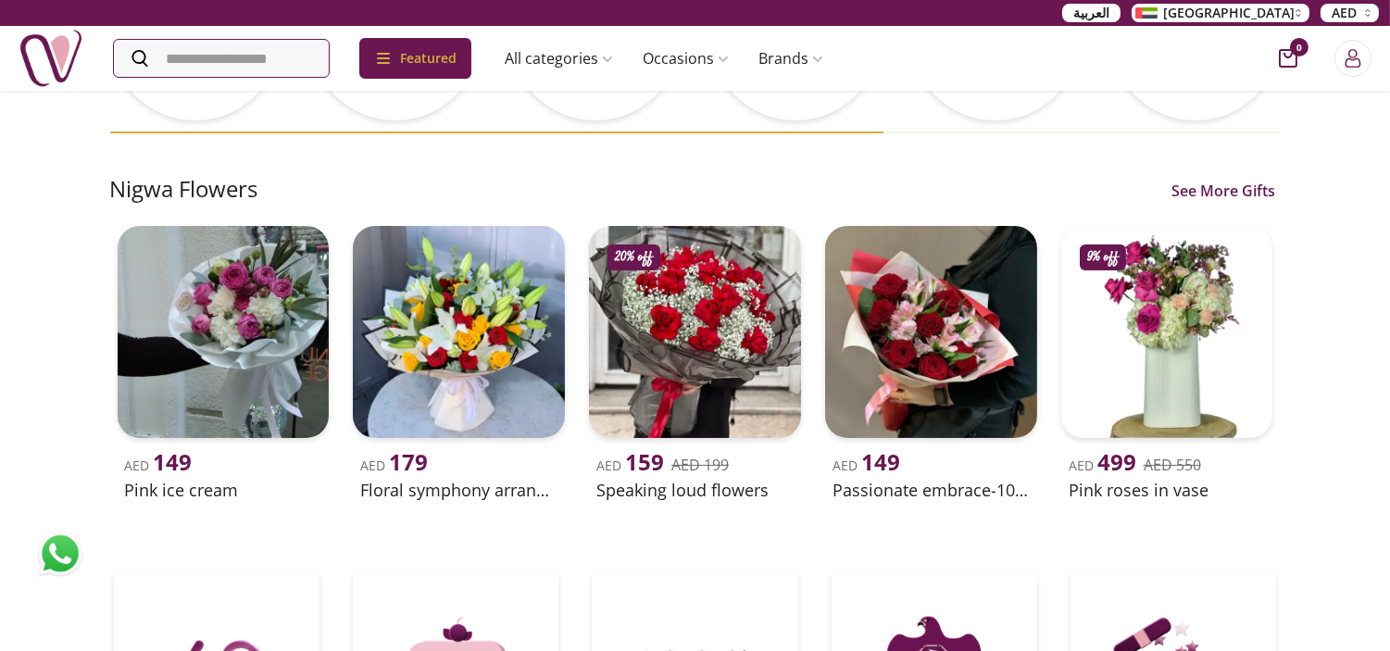
scroll to position [411, 0]
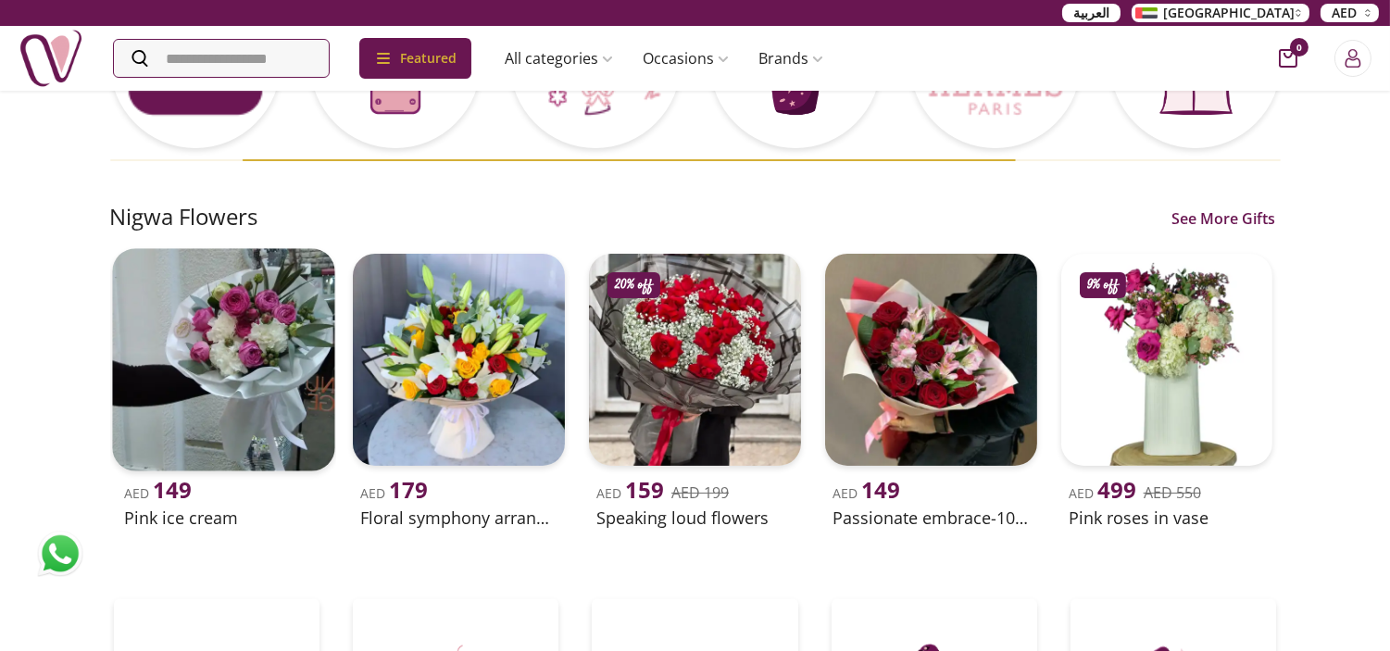
click at [253, 327] on img at bounding box center [223, 359] width 222 height 222
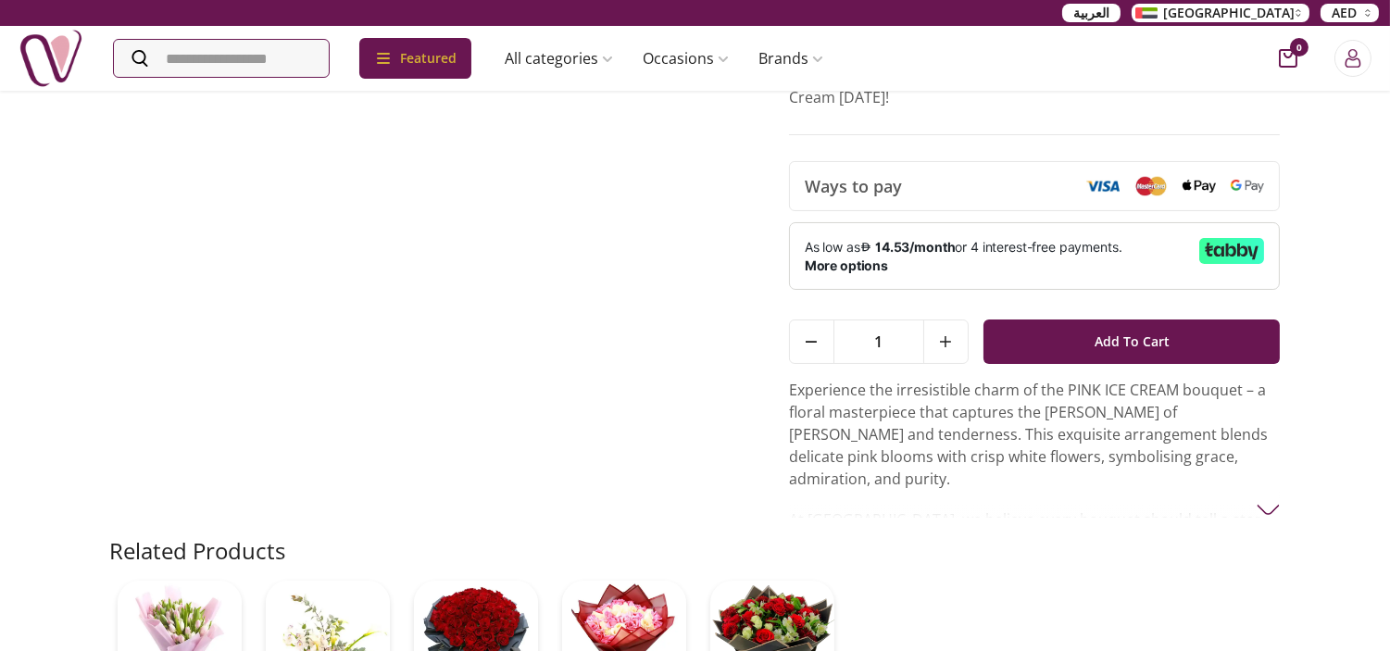
scroll to position [308, 0]
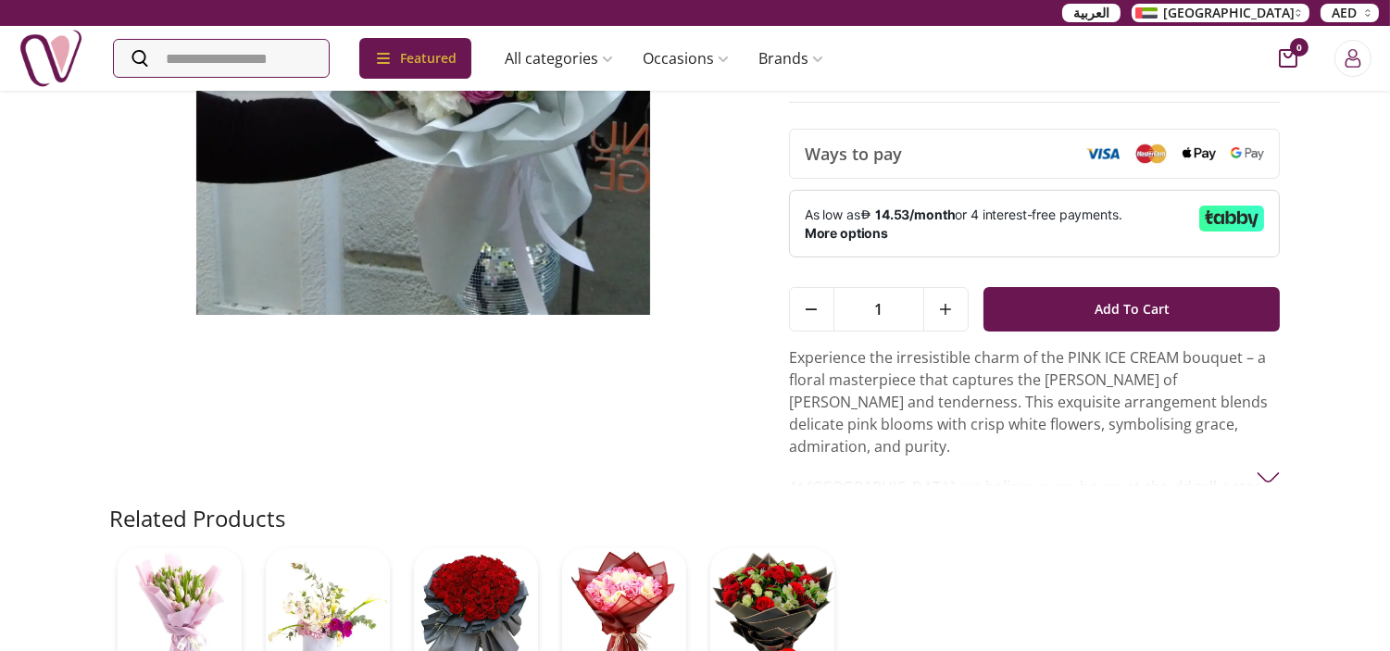
click at [856, 396] on p "Experience the irresistible charm of the PINK ICE CREAM bouquet – a floral mast…" at bounding box center [1035, 401] width 492 height 111
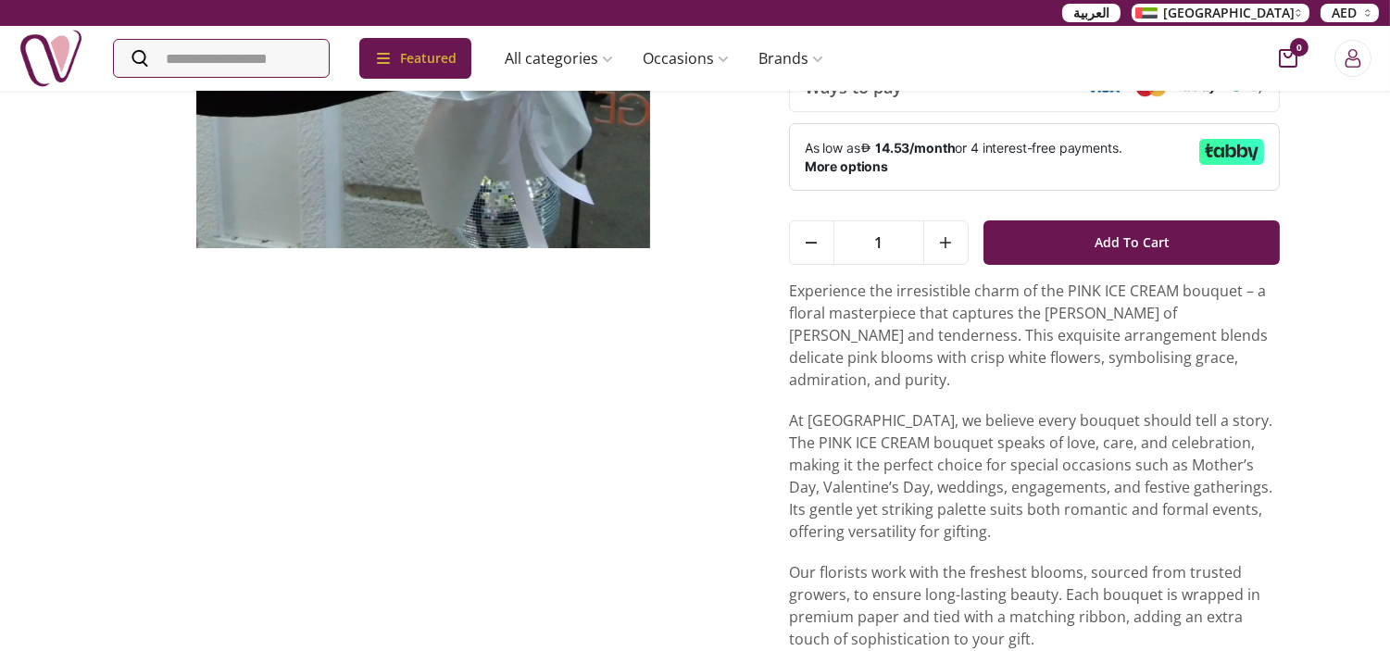
scroll to position [411, 0]
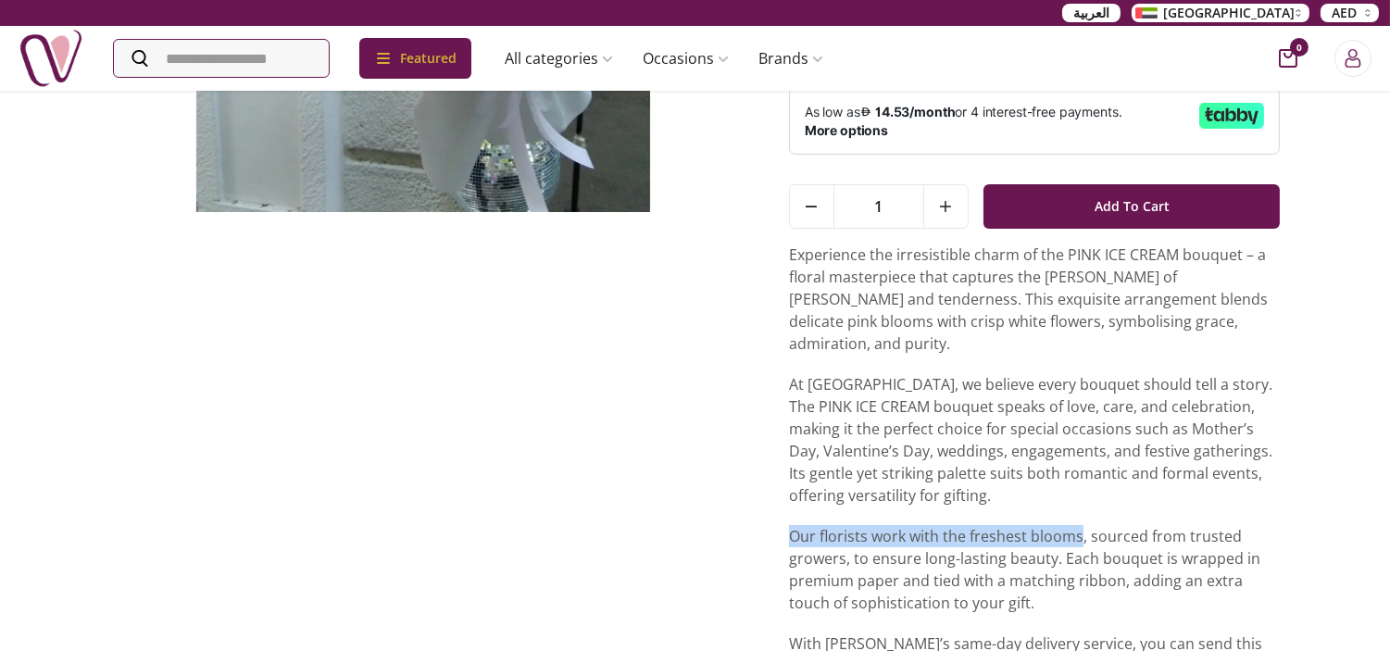
drag, startPoint x: 780, startPoint y: 508, endPoint x: 1081, endPoint y: 516, distance: 301.1
click at [1081, 516] on div "AED 149 PINK ICE CREAM Looking for something sweet and charming? Our Pink Ice C…" at bounding box center [695, 228] width 1171 height 993
copy p "Our florists work with the freshest blooms"
click at [1016, 525] on p "Our florists work with the freshest blooms, sourced from trusted growers, to en…" at bounding box center [1035, 569] width 492 height 89
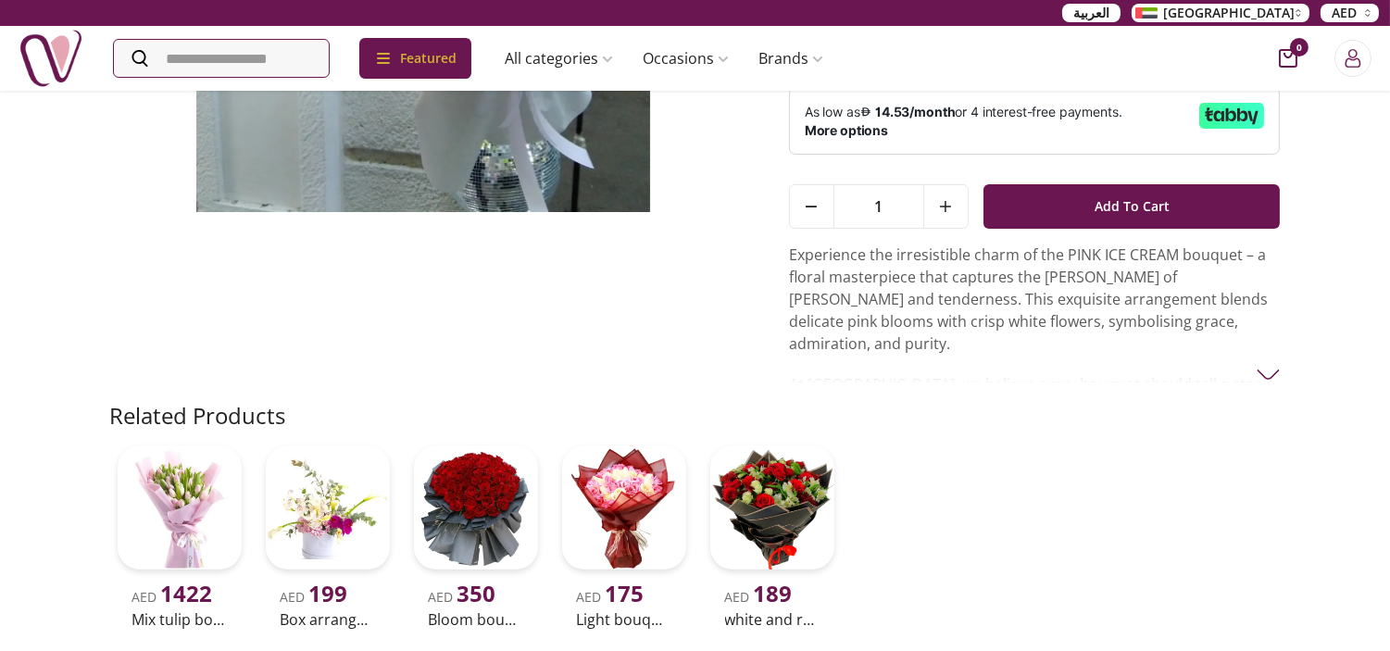
click at [894, 327] on p "Experience the irresistible charm of the PINK ICE CREAM bouquet – a floral mast…" at bounding box center [1035, 299] width 492 height 111
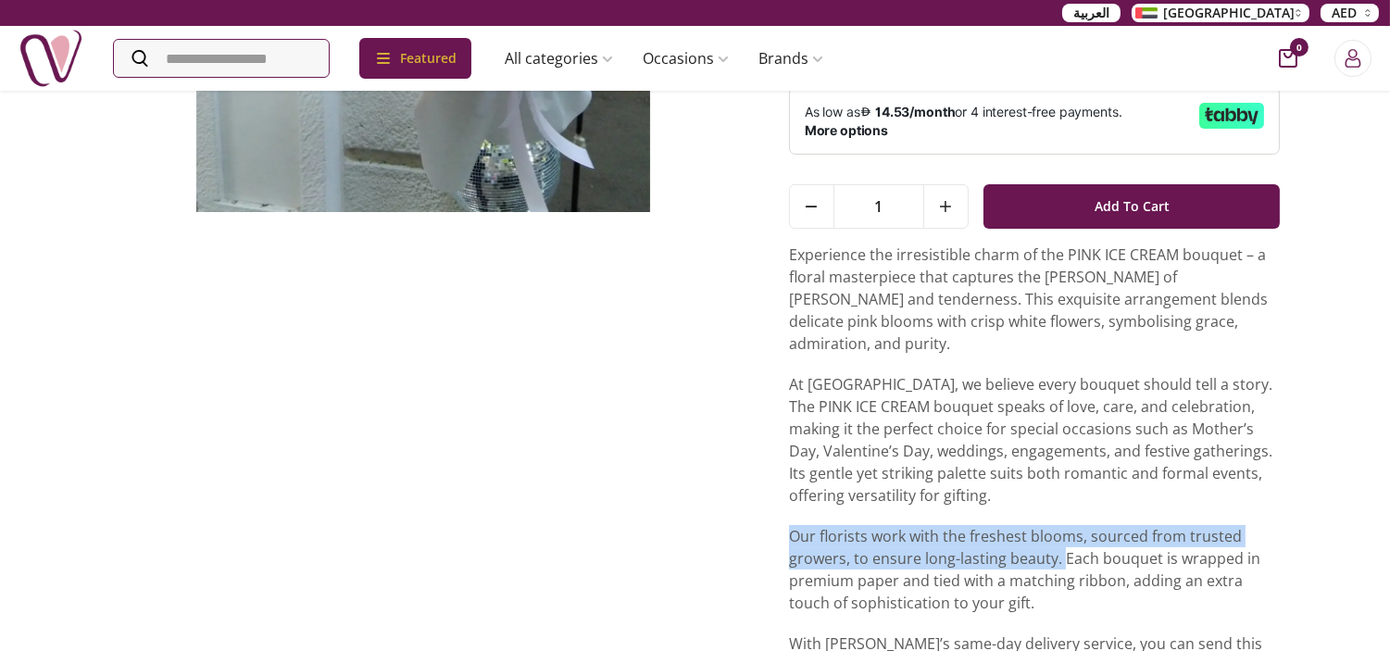
drag, startPoint x: 785, startPoint y: 514, endPoint x: 1060, endPoint y: 541, distance: 276.4
click at [1060, 541] on div "AED 149 PINK ICE CREAM Looking for something sweet and charming? Our Pink Ice C…" at bounding box center [695, 228] width 1171 height 993
copy p "Our florists work with the freshest blooms, sourced from trusted growers, to en…"
